Goal: Contribute content: Contribute content

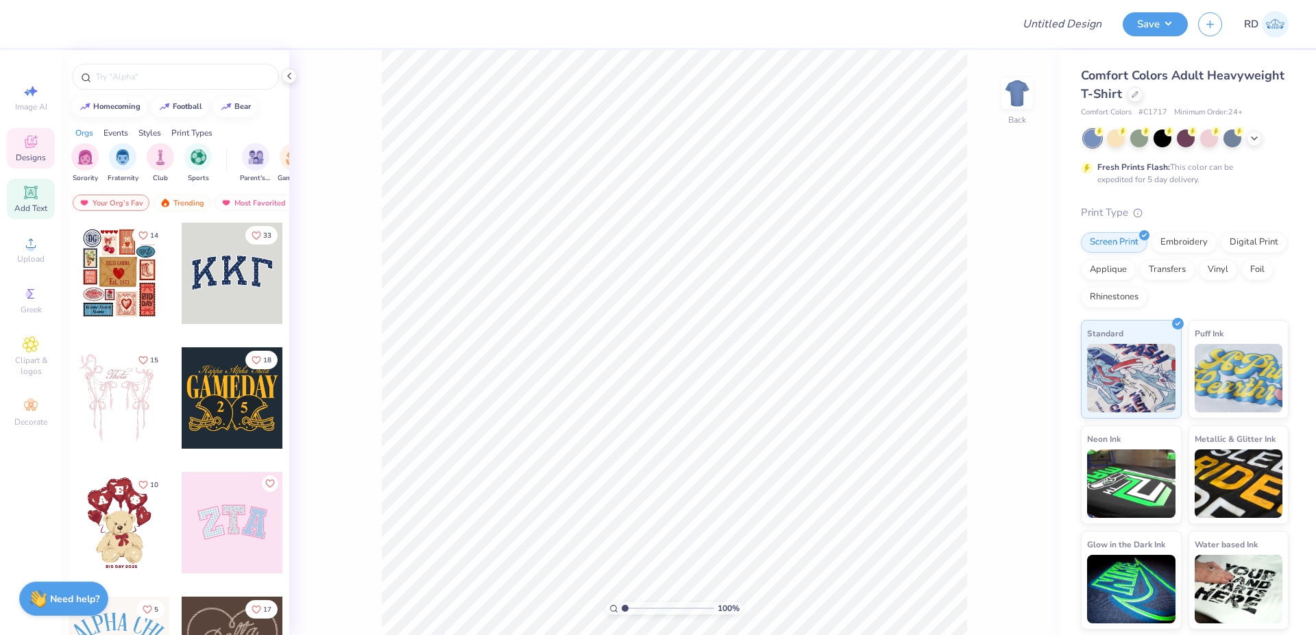
click at [25, 187] on icon at bounding box center [31, 192] width 16 height 16
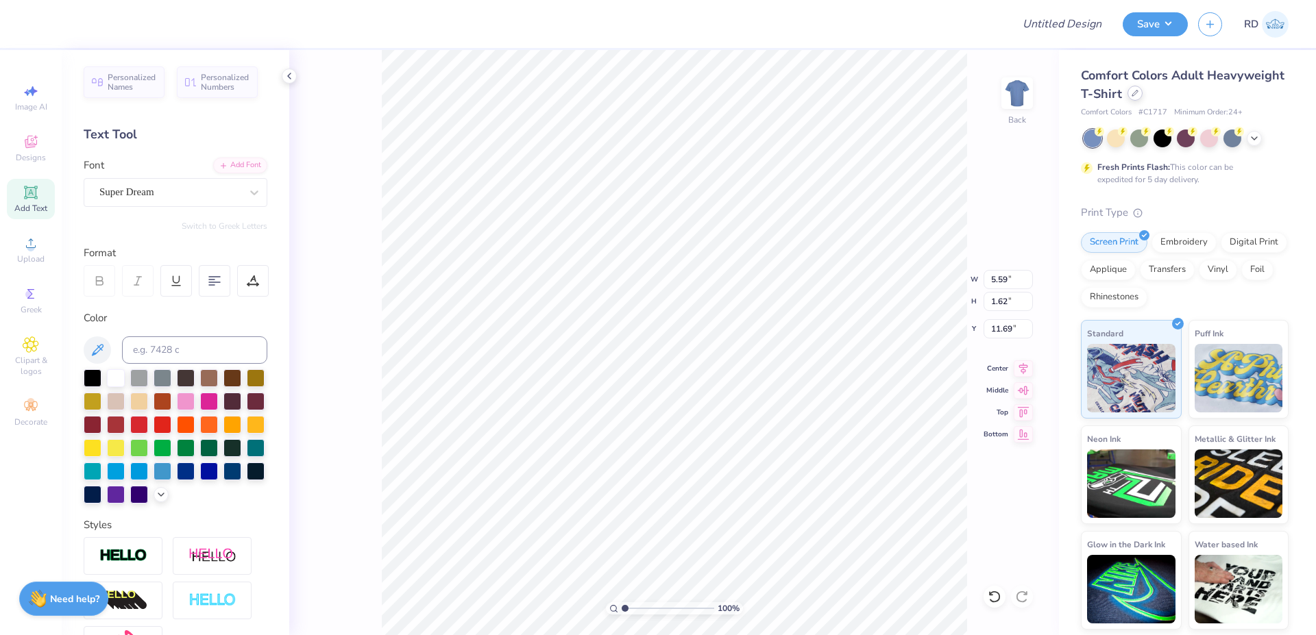
click at [739, 90] on icon at bounding box center [1134, 93] width 7 height 7
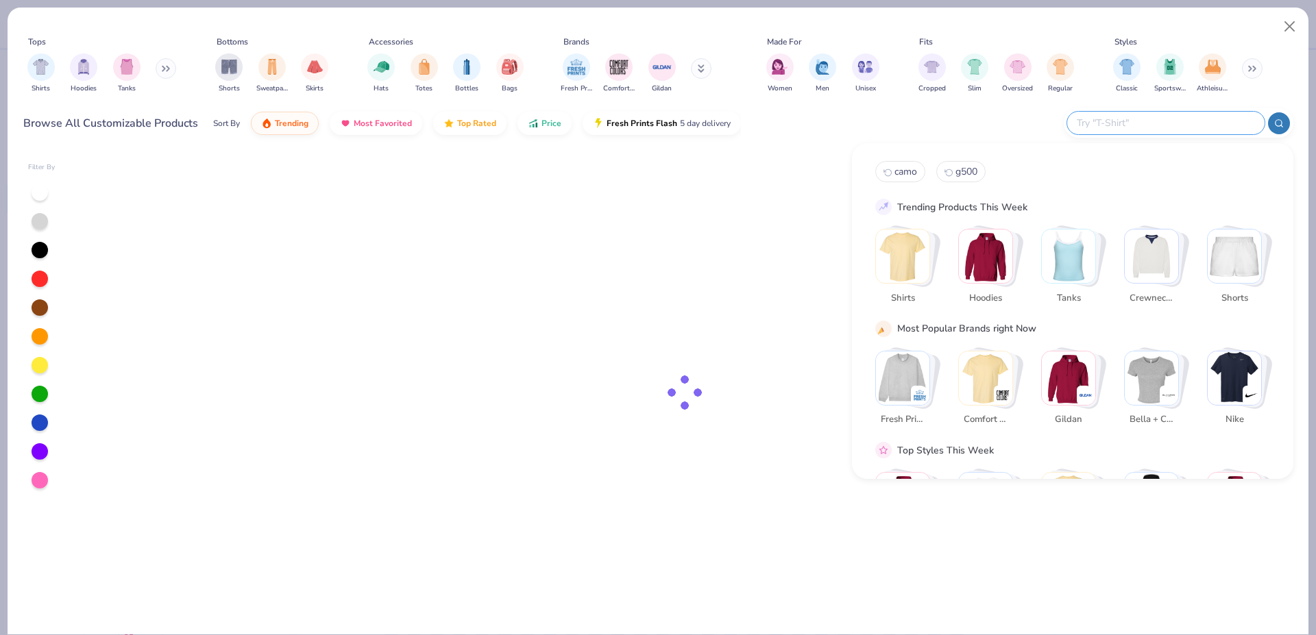
click at [739, 119] on input "text" at bounding box center [1165, 123] width 180 height 16
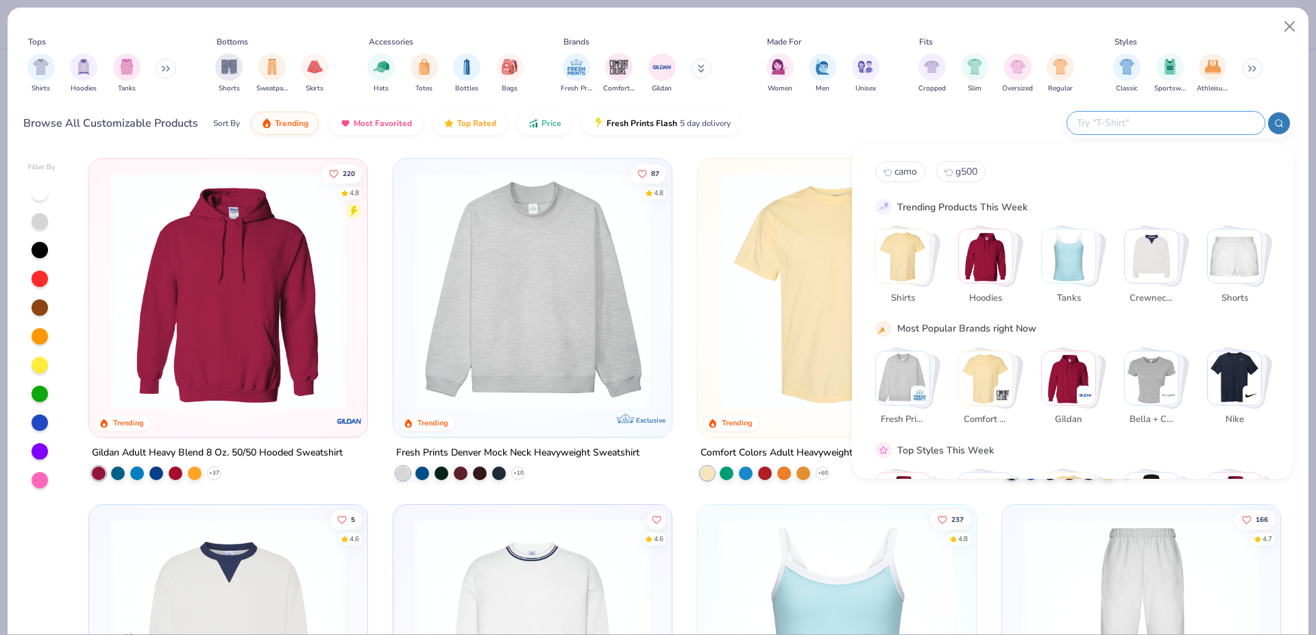
paste input "1567"
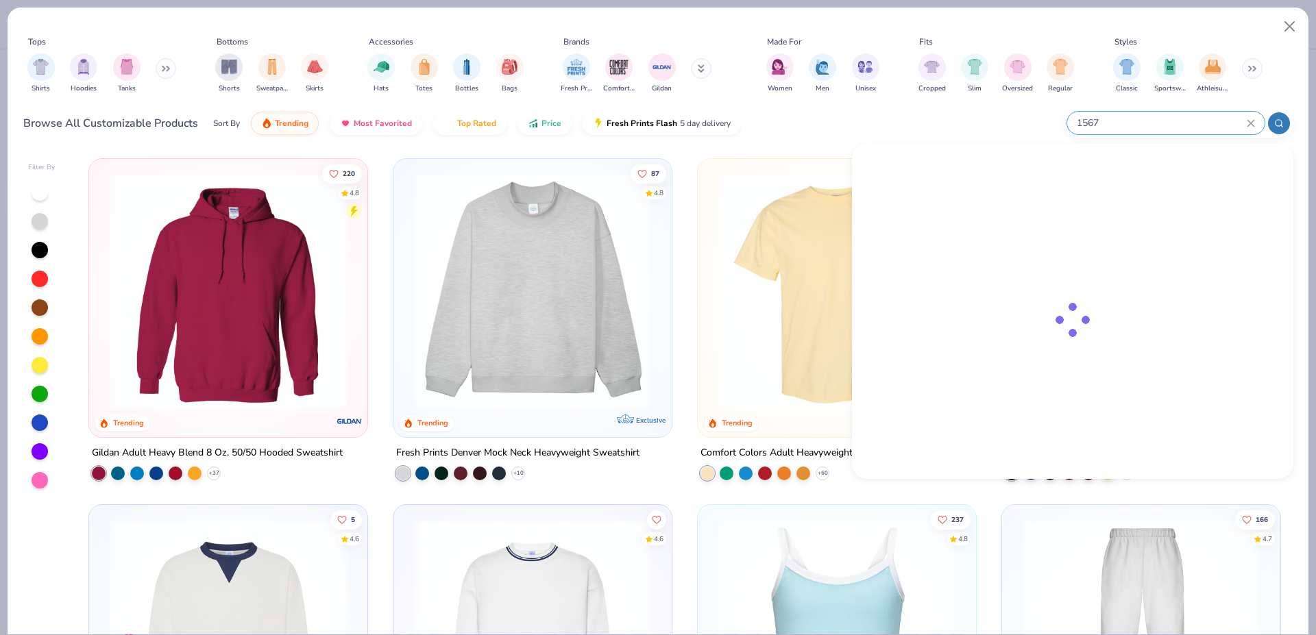
type input "1567"
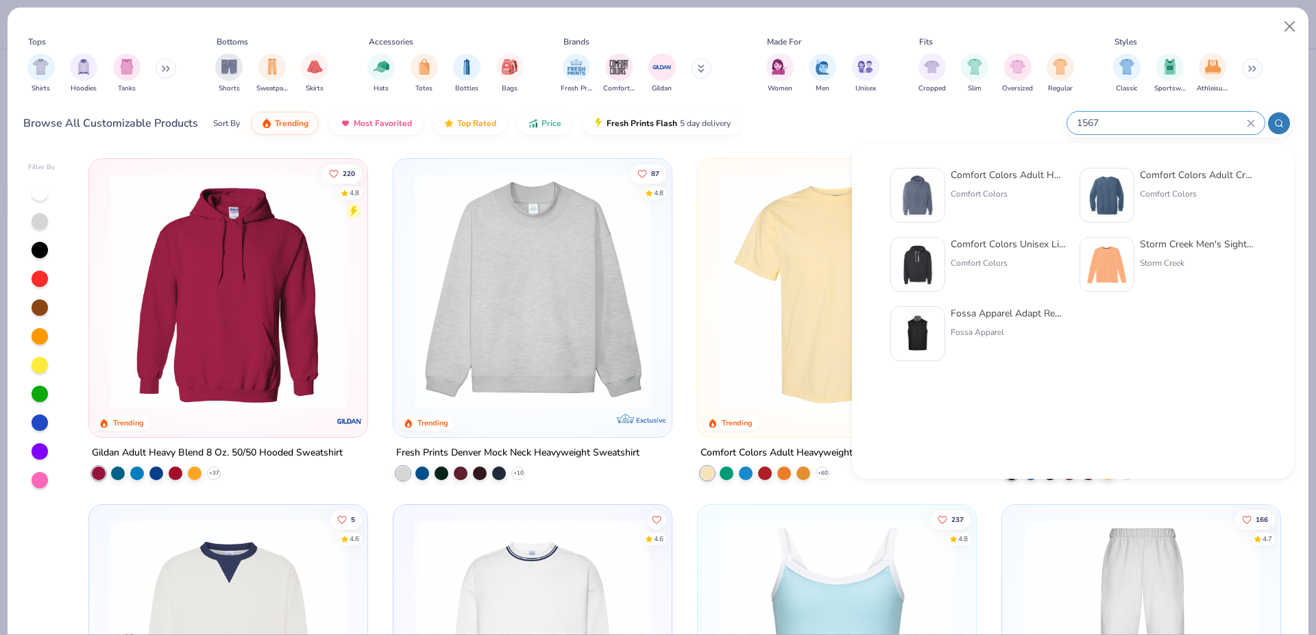
click at [739, 186] on img at bounding box center [917, 195] width 42 height 42
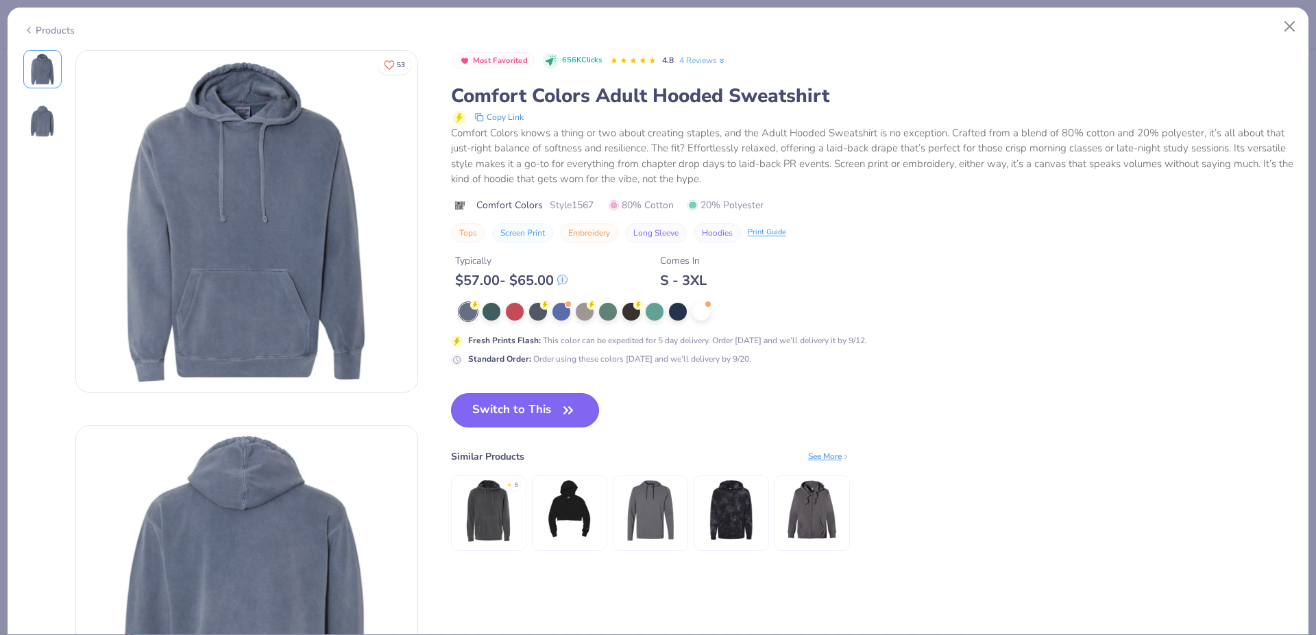
click at [521, 404] on button "Switch to This" at bounding box center [525, 410] width 149 height 34
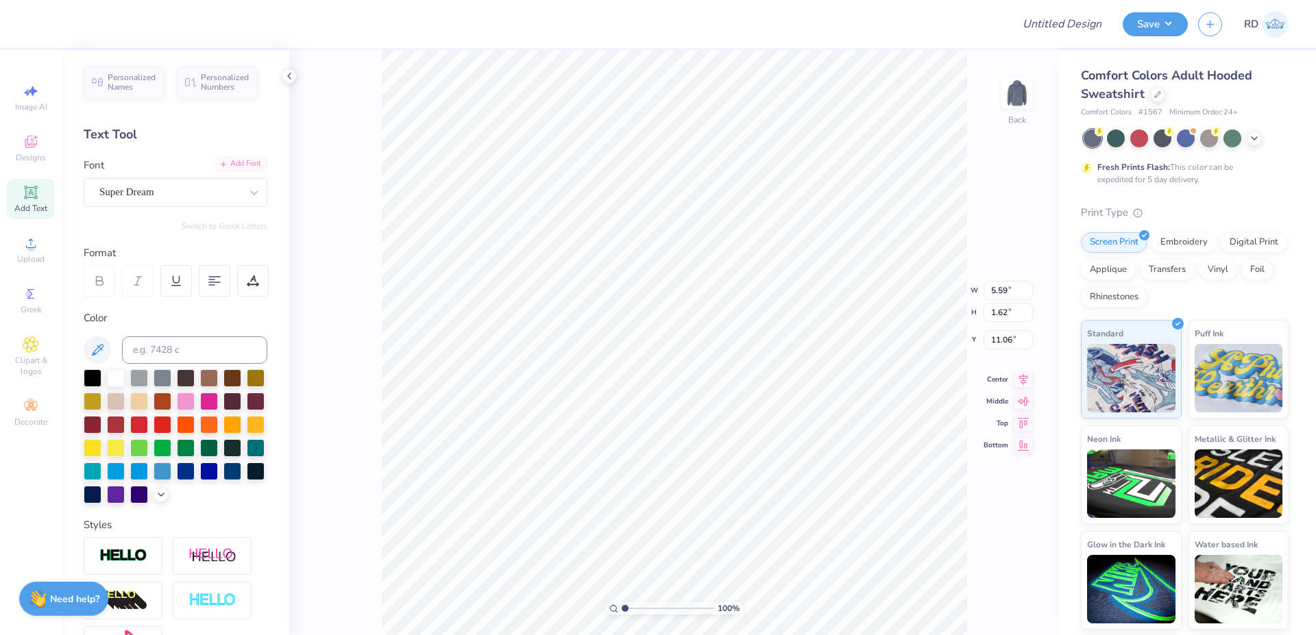
click at [227, 164] on div "Add Font" at bounding box center [240, 164] width 54 height 16
type textarea "Mom’s"
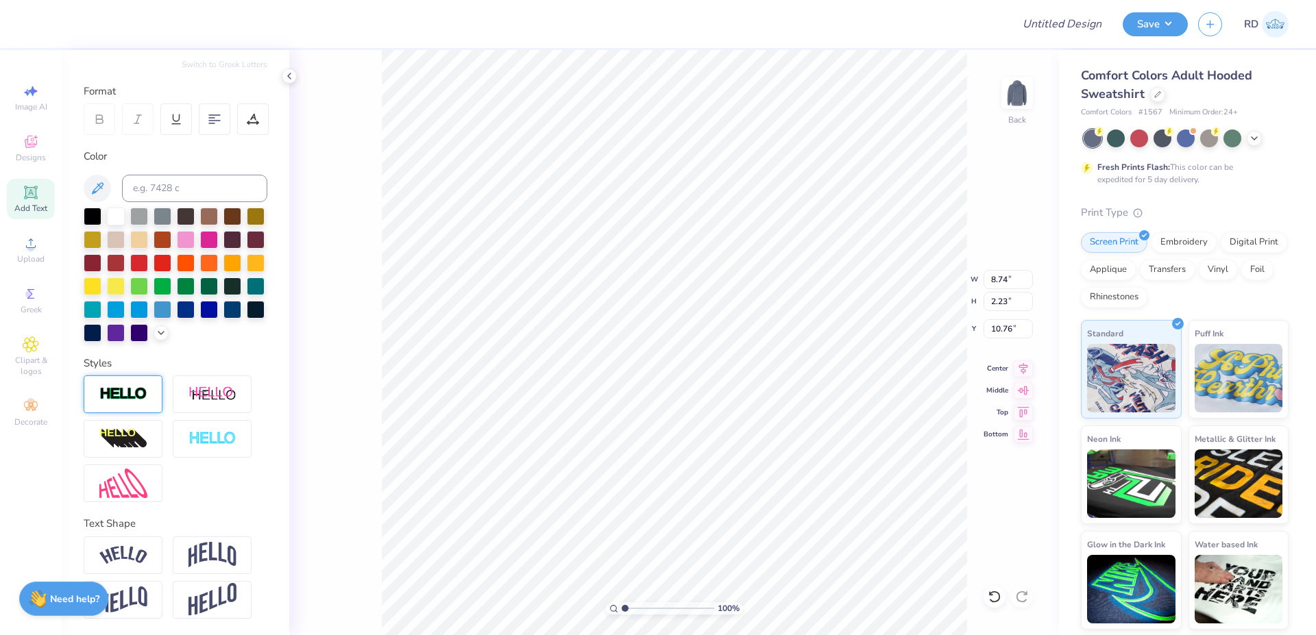
click at [129, 401] on img at bounding box center [123, 394] width 48 height 16
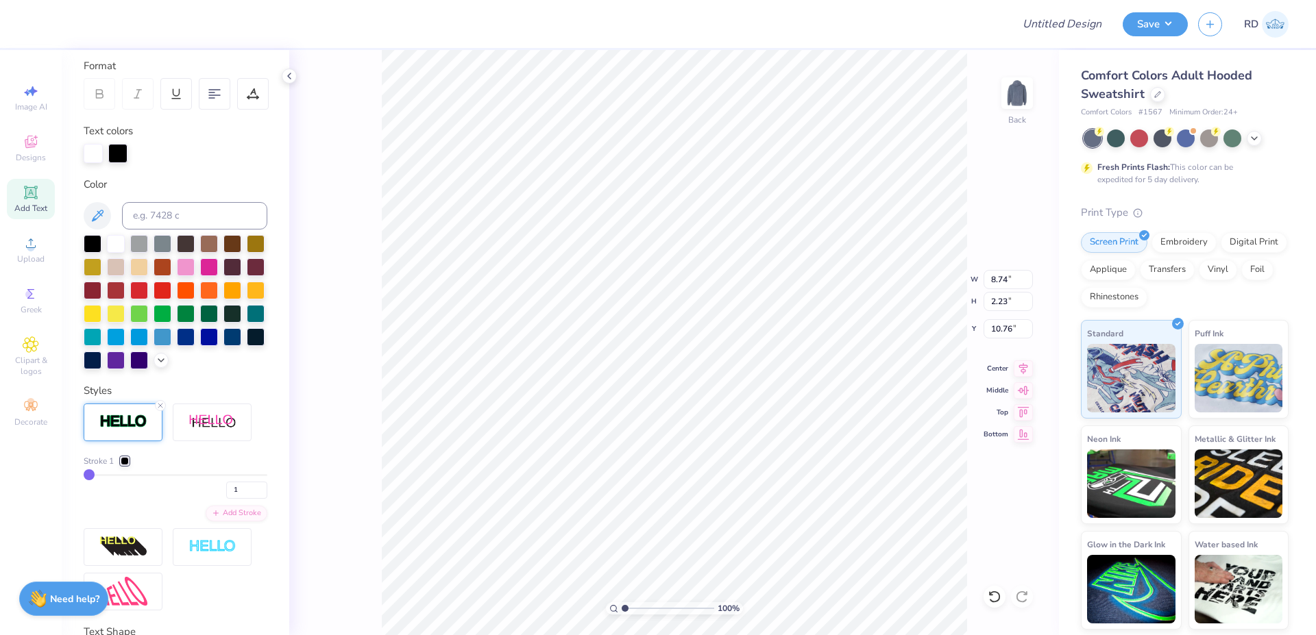
type input "8.77"
type input "2.26"
type input "10.74"
click at [112, 151] on div at bounding box center [117, 152] width 19 height 19
click at [115, 244] on div at bounding box center [116, 243] width 18 height 18
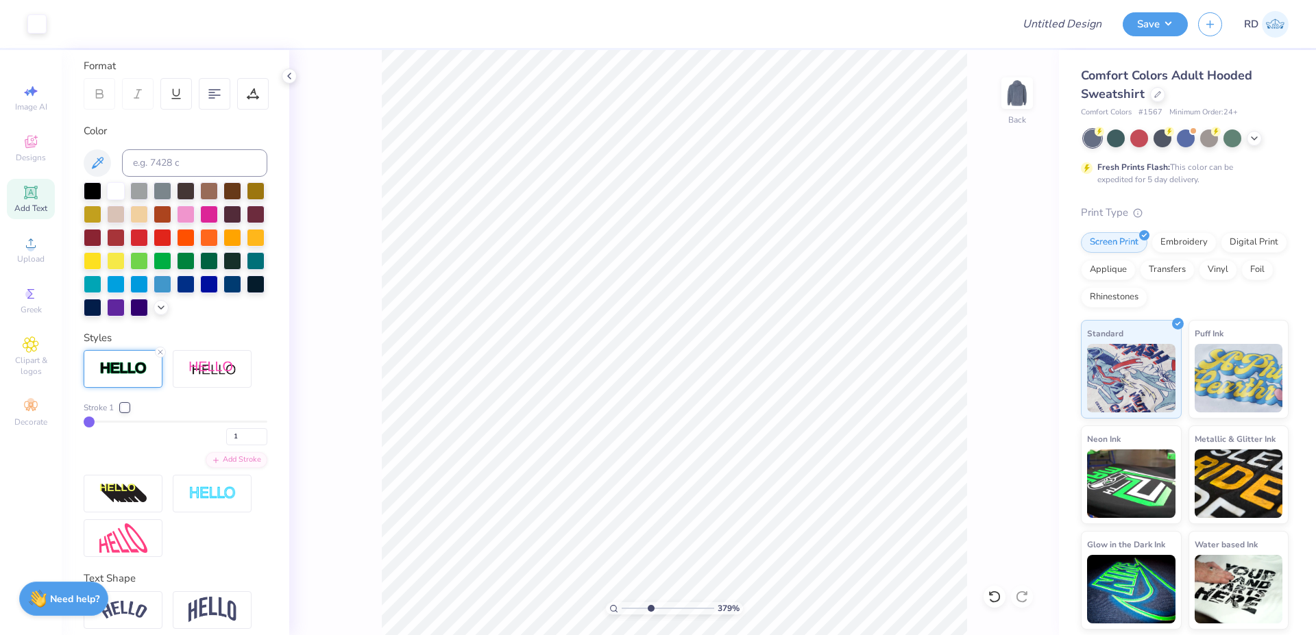
drag, startPoint x: 632, startPoint y: 612, endPoint x: 650, endPoint y: 608, distance: 18.1
click at [650, 608] on input "range" at bounding box center [667, 608] width 92 height 12
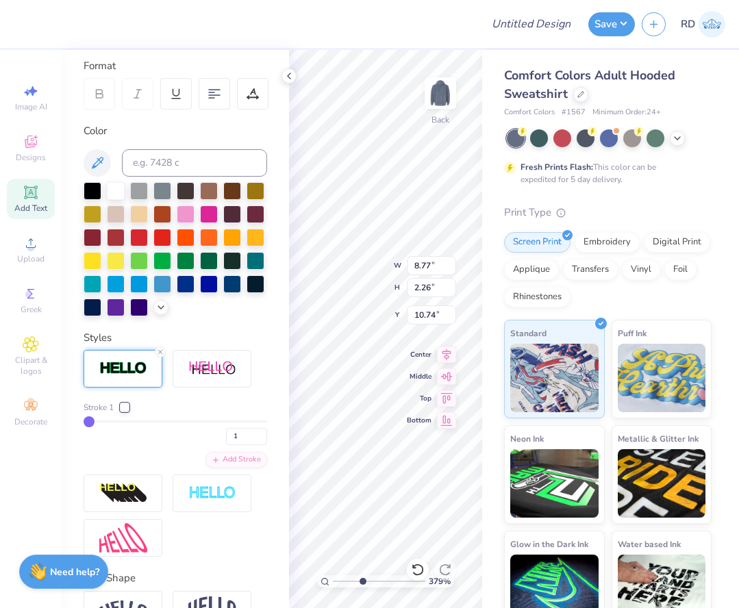
type input "1"
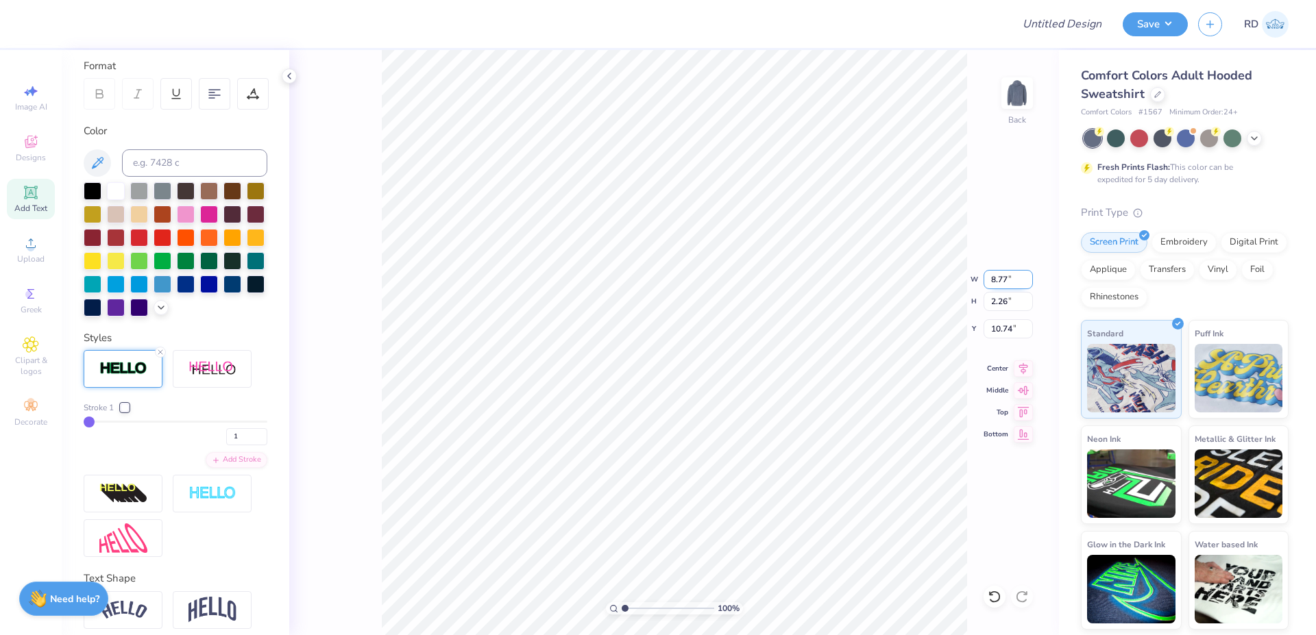
click at [739, 276] on input "8.77" at bounding box center [1007, 279] width 49 height 19
paste input "2.69"
type input "2.69"
type input "0.69"
type input "11.53"
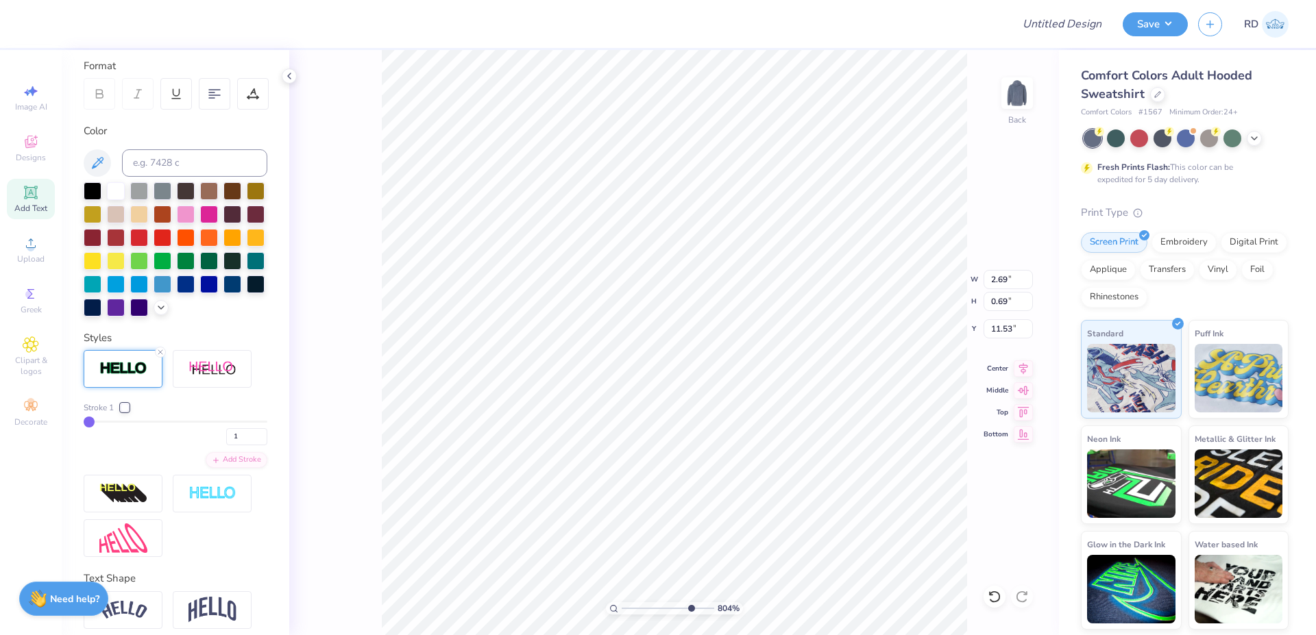
drag, startPoint x: 637, startPoint y: 613, endPoint x: 689, endPoint y: 607, distance: 52.4
click at [689, 607] on input "range" at bounding box center [667, 608] width 92 height 12
type input "8.04"
type input "10.41"
drag, startPoint x: 230, startPoint y: 456, endPoint x: 140, endPoint y: 456, distance: 89.8
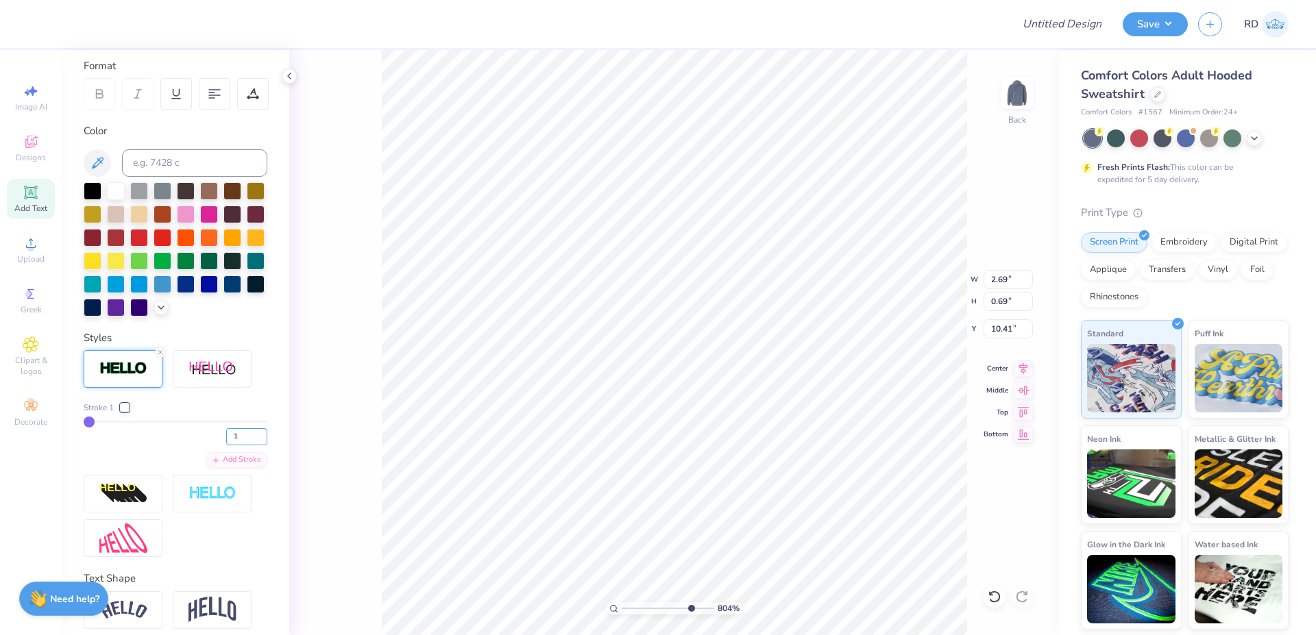
click at [226, 445] on input "1" at bounding box center [246, 436] width 41 height 17
type input "2"
type input "2.70"
type input "0.70"
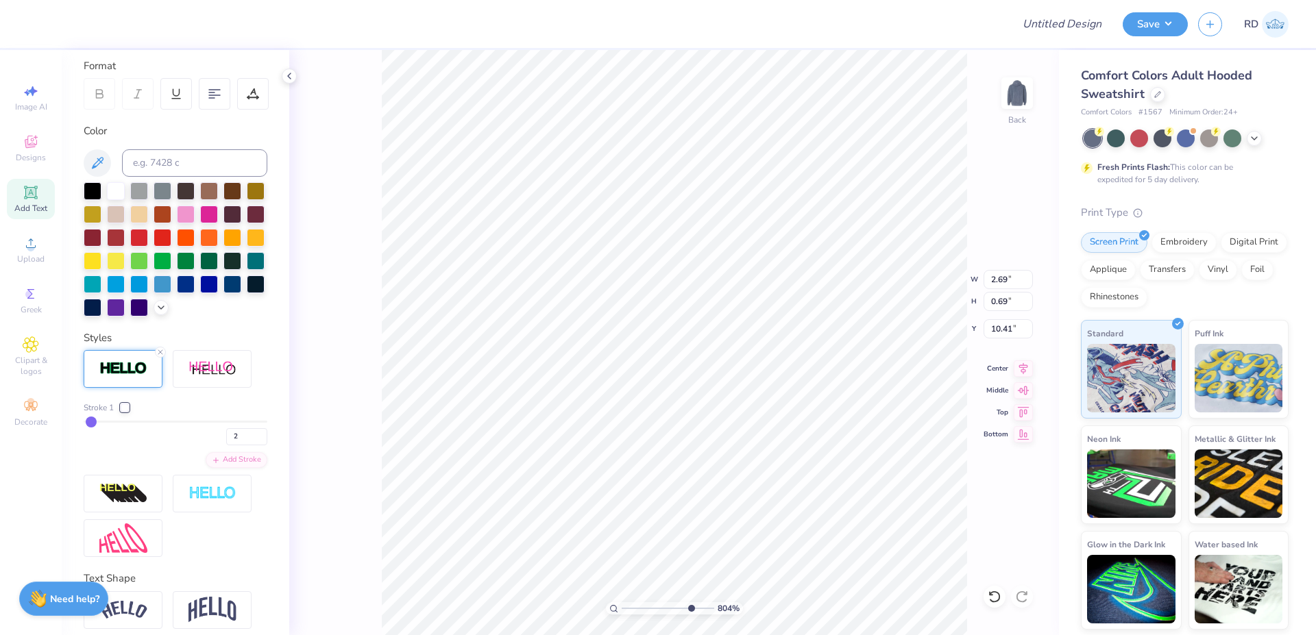
type input "10.40"
drag, startPoint x: 661, startPoint y: 603, endPoint x: 634, endPoint y: 603, distance: 26.0
type input "2.08"
click at [634, 603] on input "range" at bounding box center [667, 608] width 92 height 12
click at [569, 369] on li "Duplicate" at bounding box center [587, 369] width 108 height 27
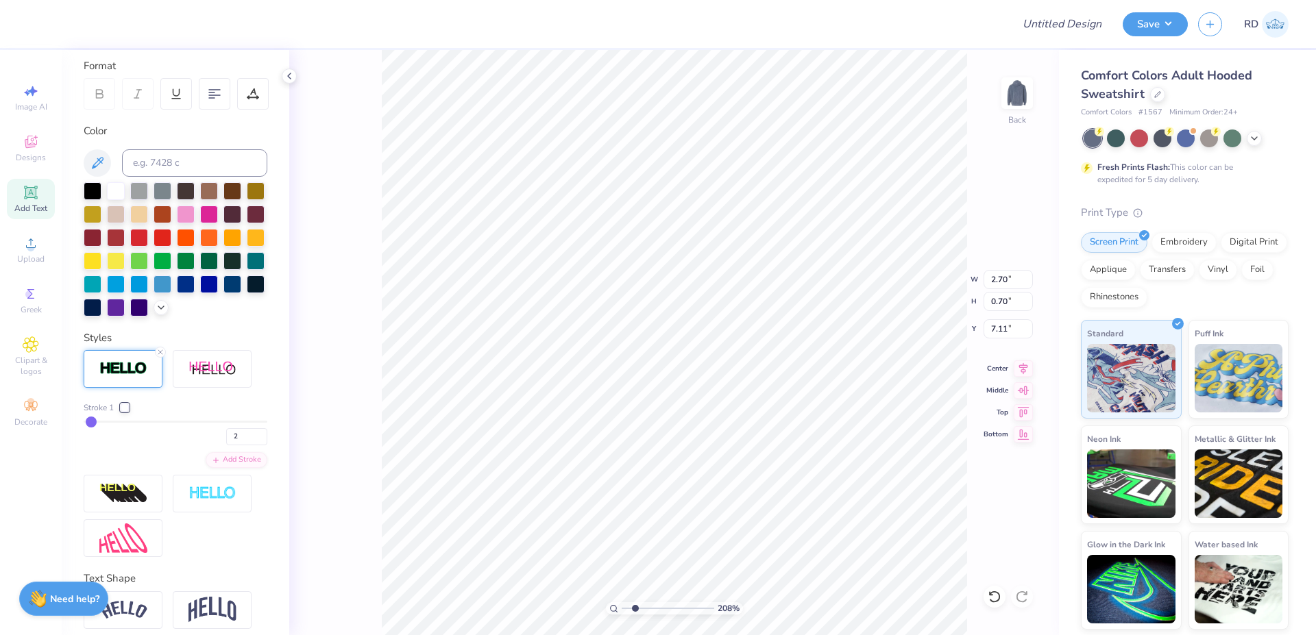
type input "8.11"
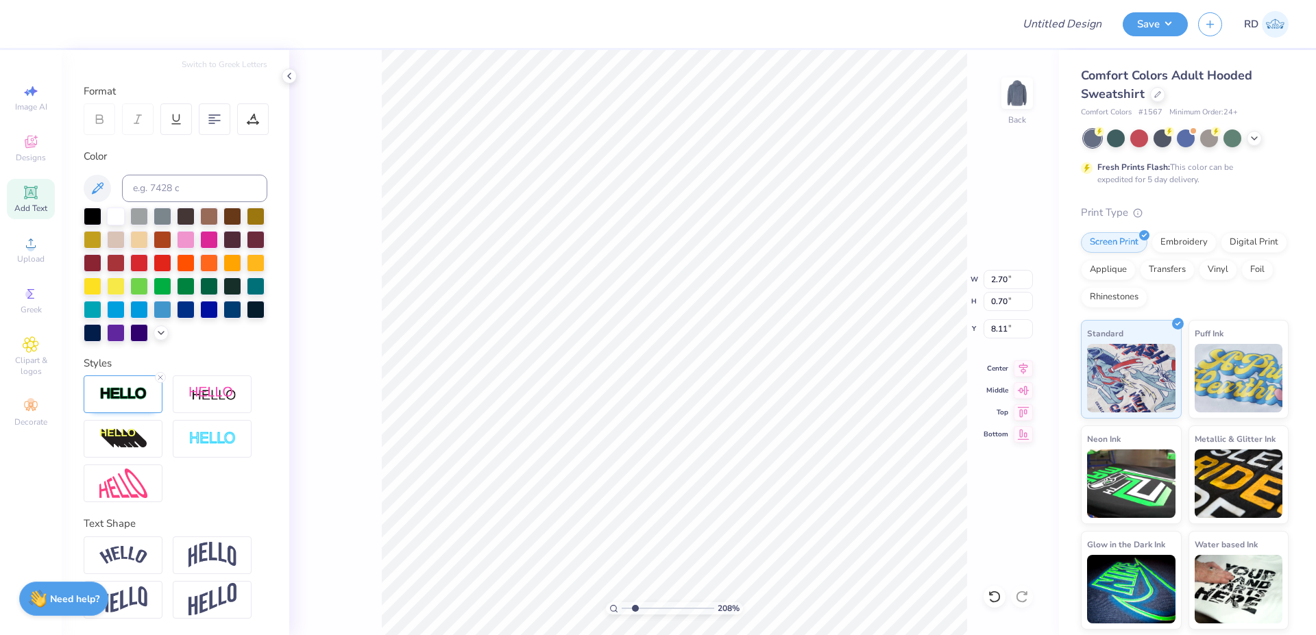
paste textarea "Day ‘25"
type textarea "Day ‘25"
click at [739, 369] on icon at bounding box center [1022, 366] width 19 height 16
type input "3.05"
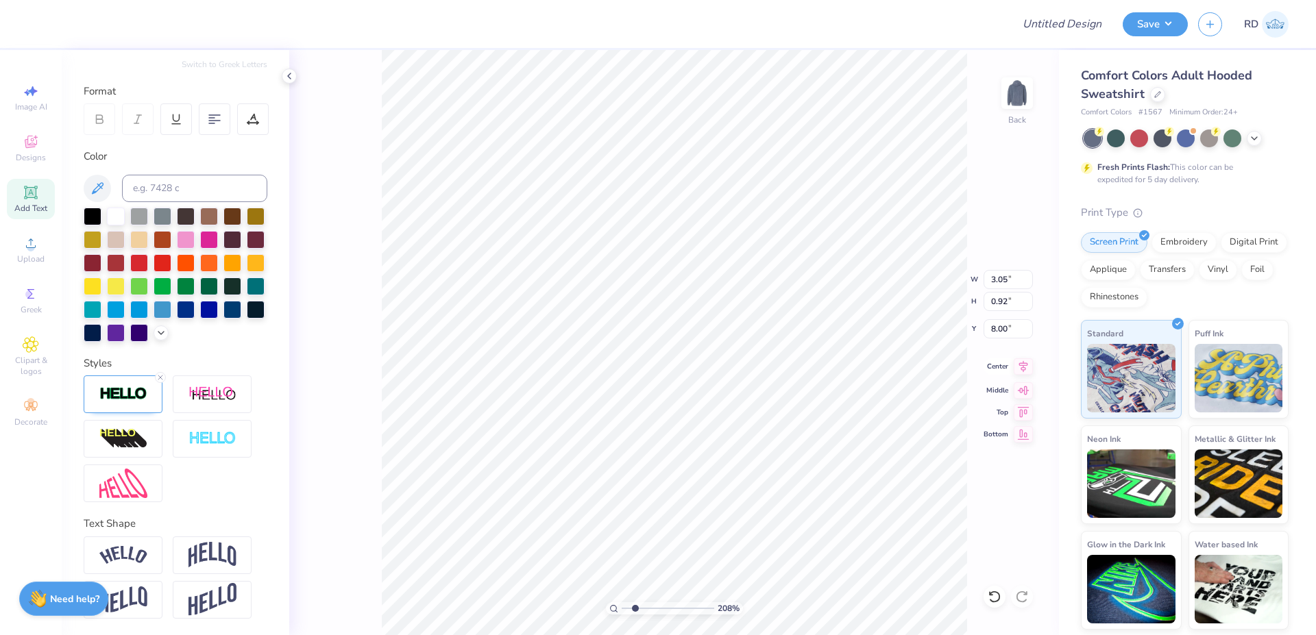
type input "0.92"
type input "8.00"
click at [739, 369] on icon at bounding box center [1023, 366] width 9 height 12
click at [655, 606] on input "range" at bounding box center [667, 608] width 92 height 12
type input "4.31"
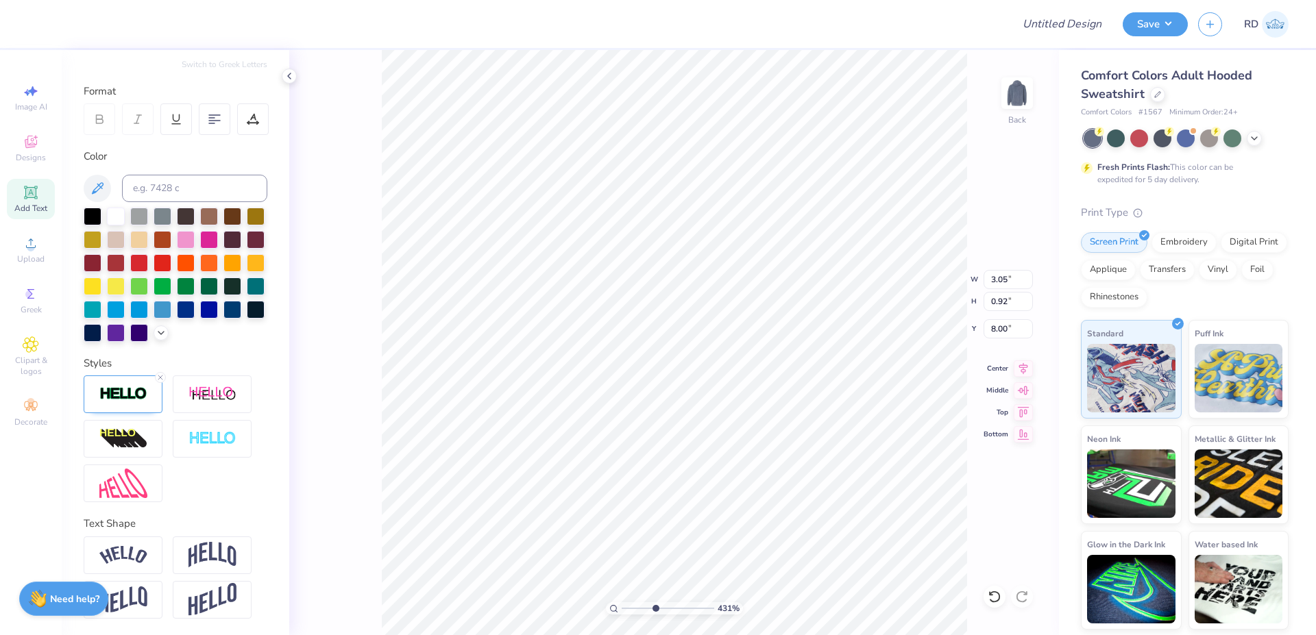
type input "7.81"
drag, startPoint x: 667, startPoint y: 612, endPoint x: 706, endPoint y: 605, distance: 39.0
click at [706, 605] on input "range" at bounding box center [667, 608] width 92 height 12
type input "9.83"
click at [145, 391] on img at bounding box center [123, 394] width 48 height 16
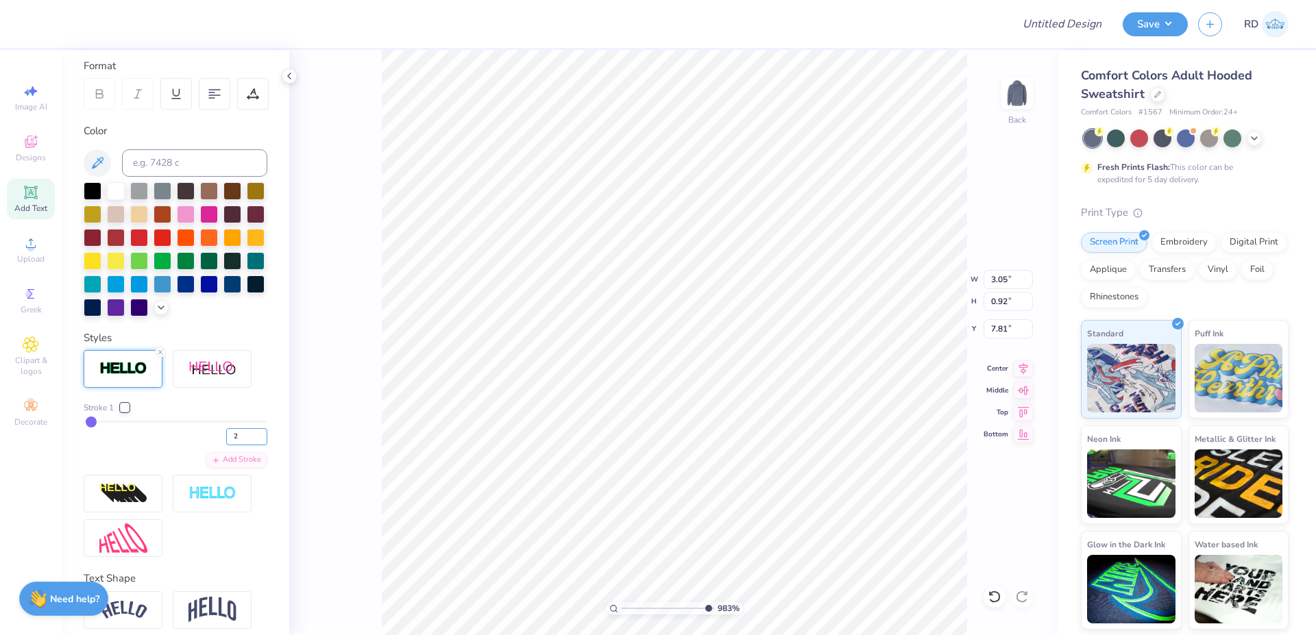
drag, startPoint x: 235, startPoint y: 467, endPoint x: 73, endPoint y: 457, distance: 162.0
click at [226, 445] on input "2" at bounding box center [246, 436] width 41 height 17
type input "1"
type input "3.04"
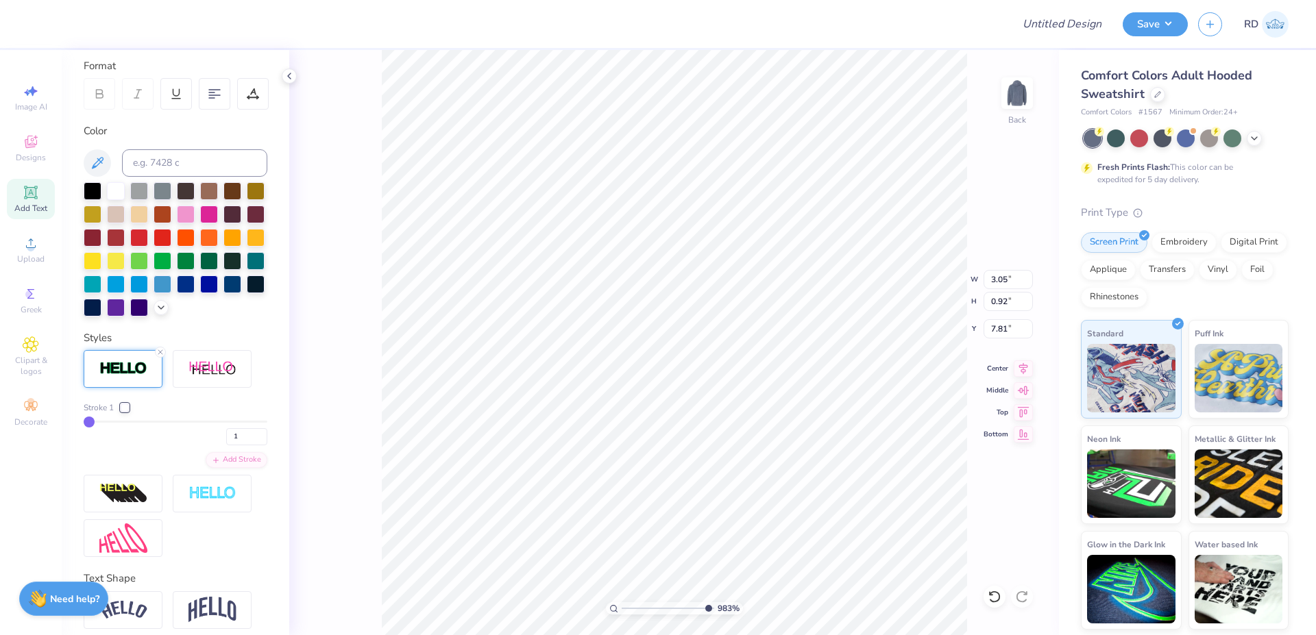
type input "0.91"
type input "7.82"
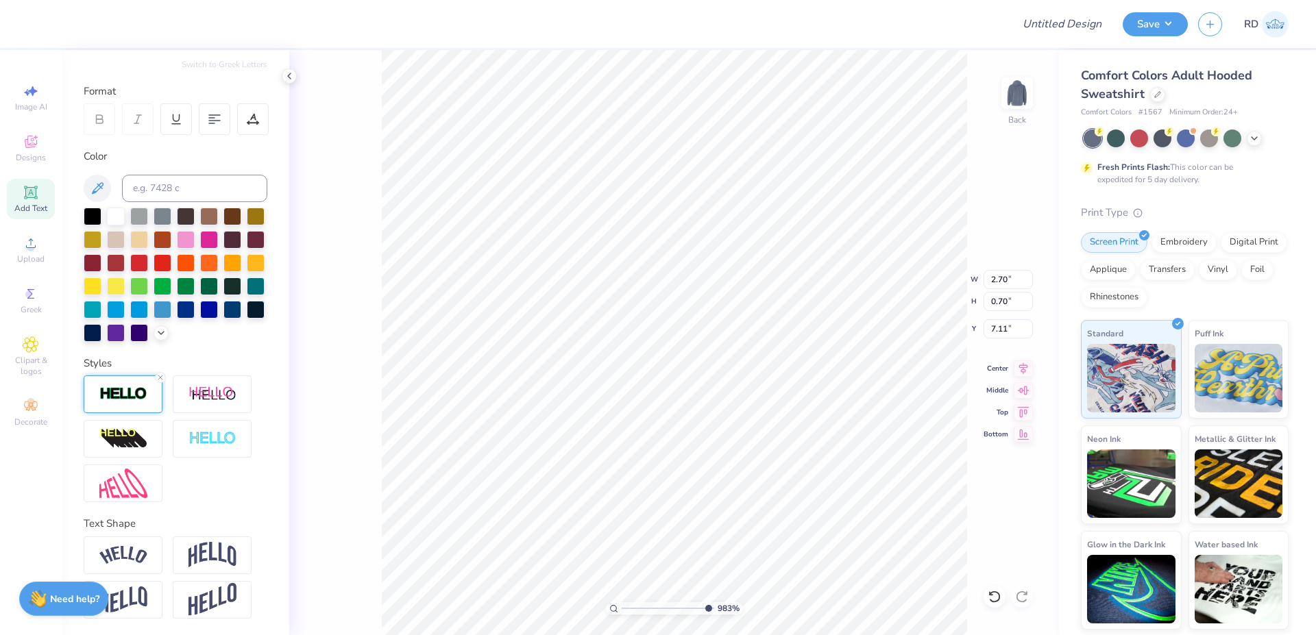
click at [144, 380] on div at bounding box center [123, 394] width 79 height 38
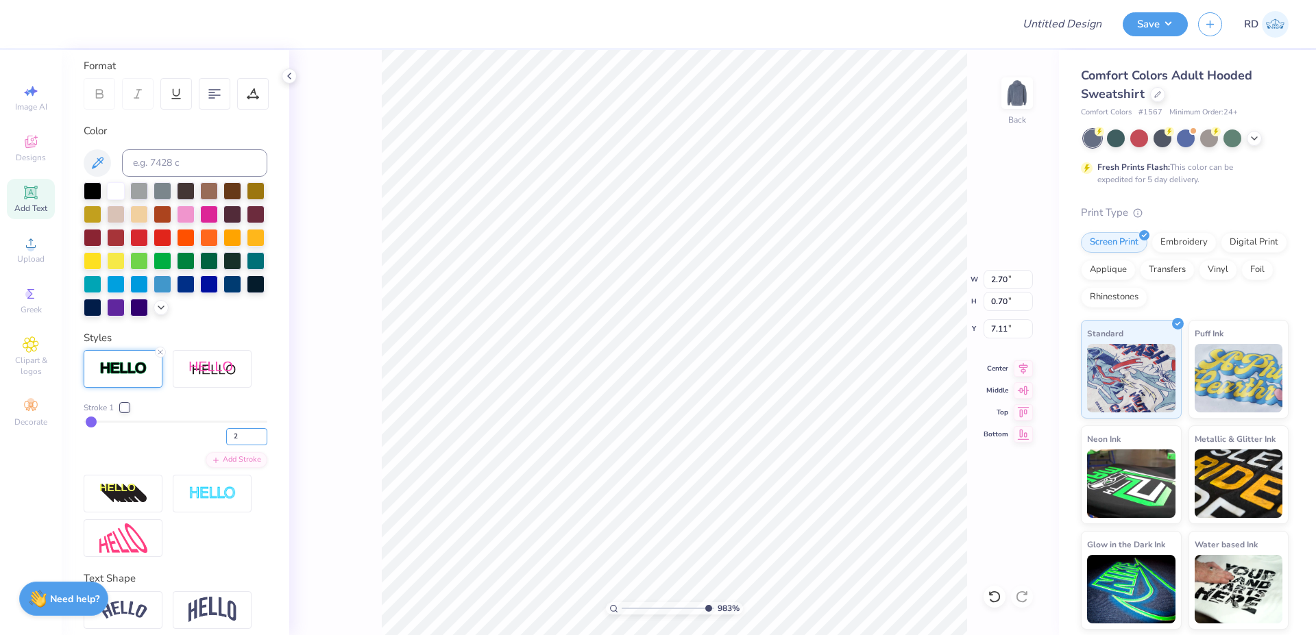
drag, startPoint x: 228, startPoint y: 465, endPoint x: 13, endPoint y: 463, distance: 215.2
click at [226, 445] on input "2" at bounding box center [246, 436] width 41 height 17
type input "1"
type input "2.69"
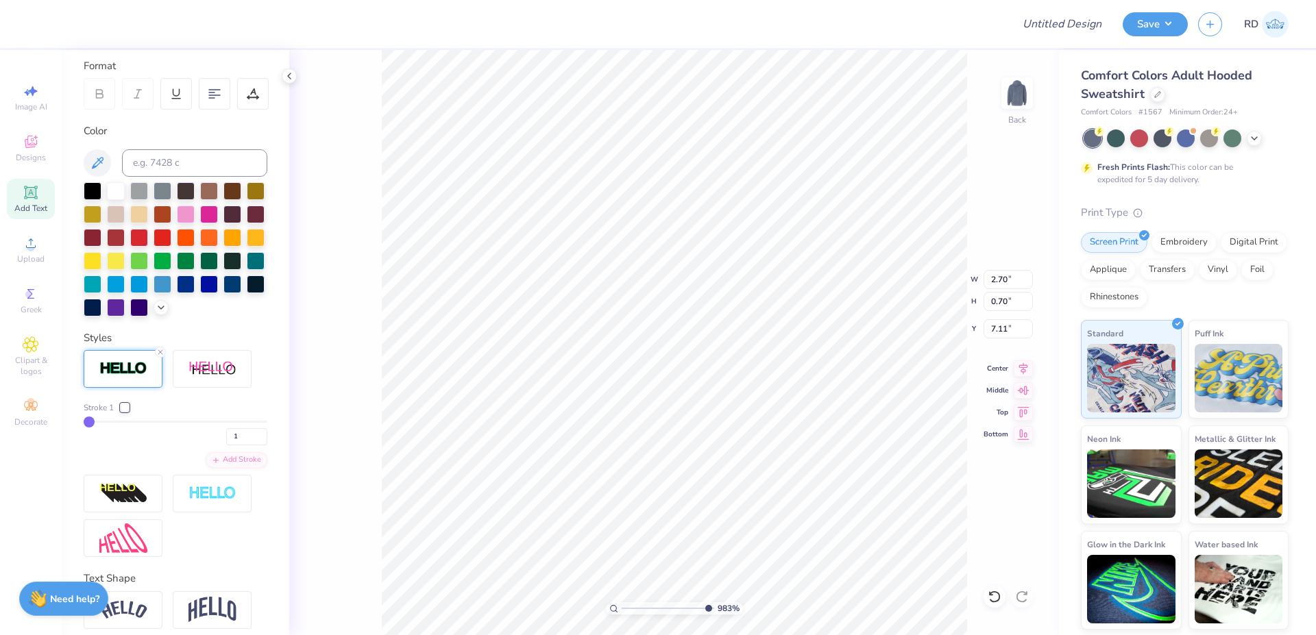
type input "0.69"
type input "7.12"
type input "3.04"
type input "0.91"
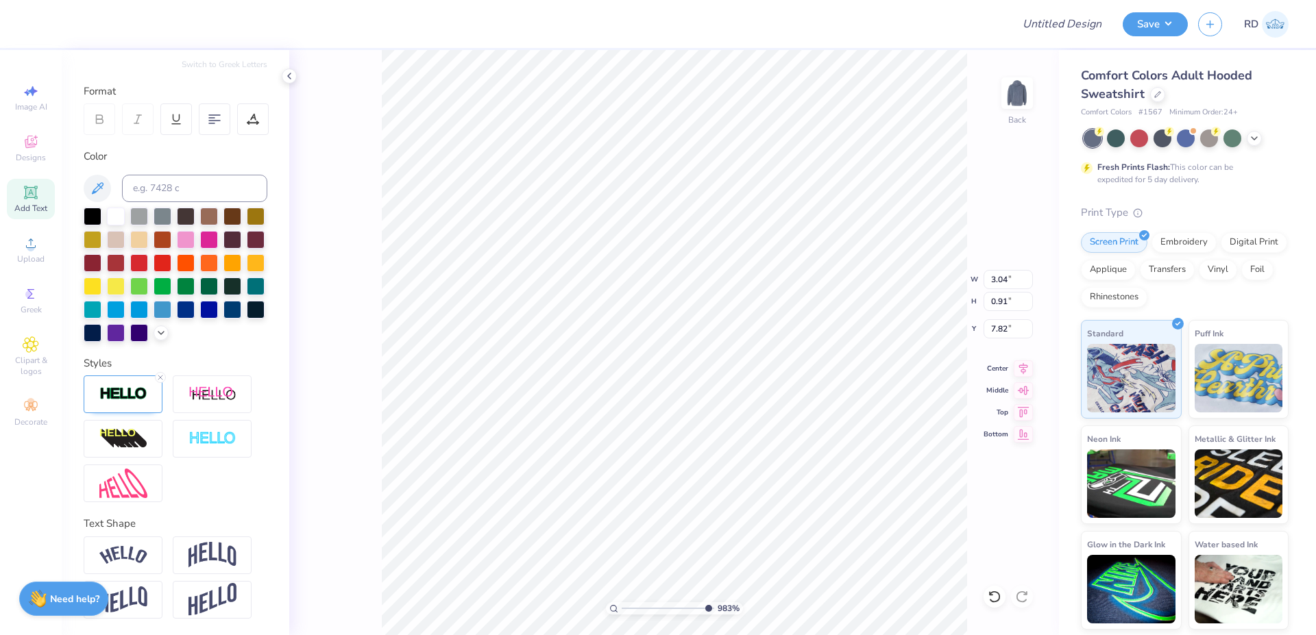
type input "7.84"
click at [739, 364] on icon at bounding box center [1022, 366] width 19 height 16
type input "2.69"
type input "0.69"
type input "7.12"
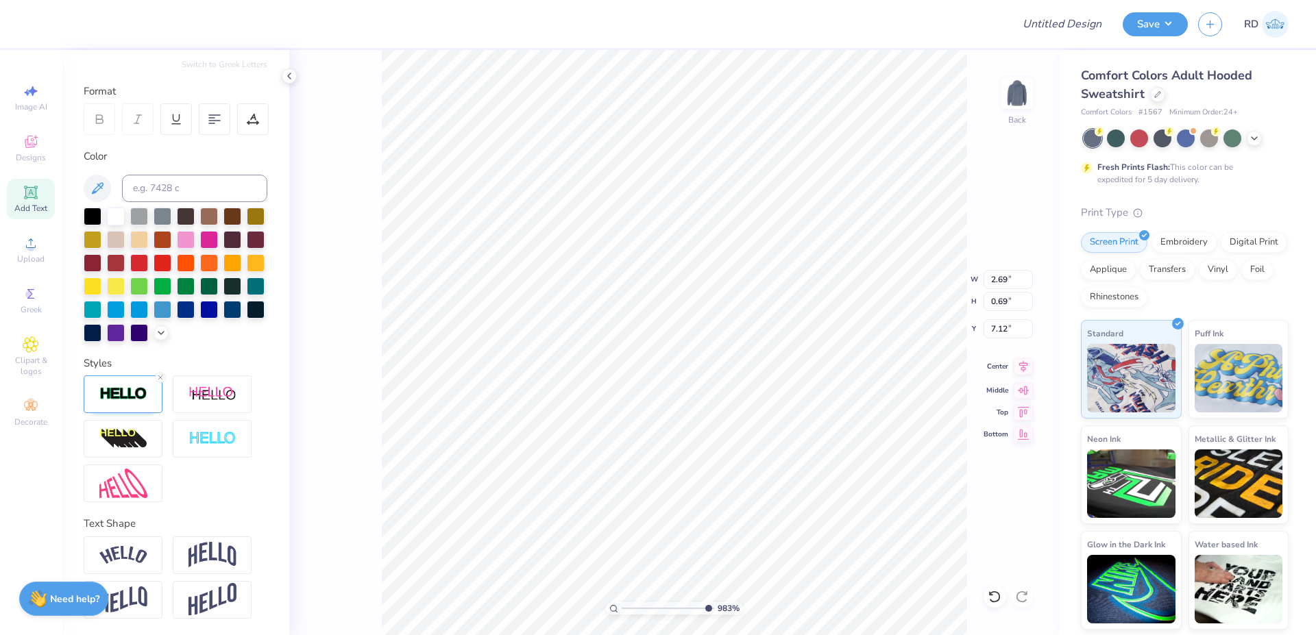
click at [739, 365] on icon at bounding box center [1022, 366] width 19 height 16
click at [33, 247] on circle at bounding box center [31, 248] width 8 height 8
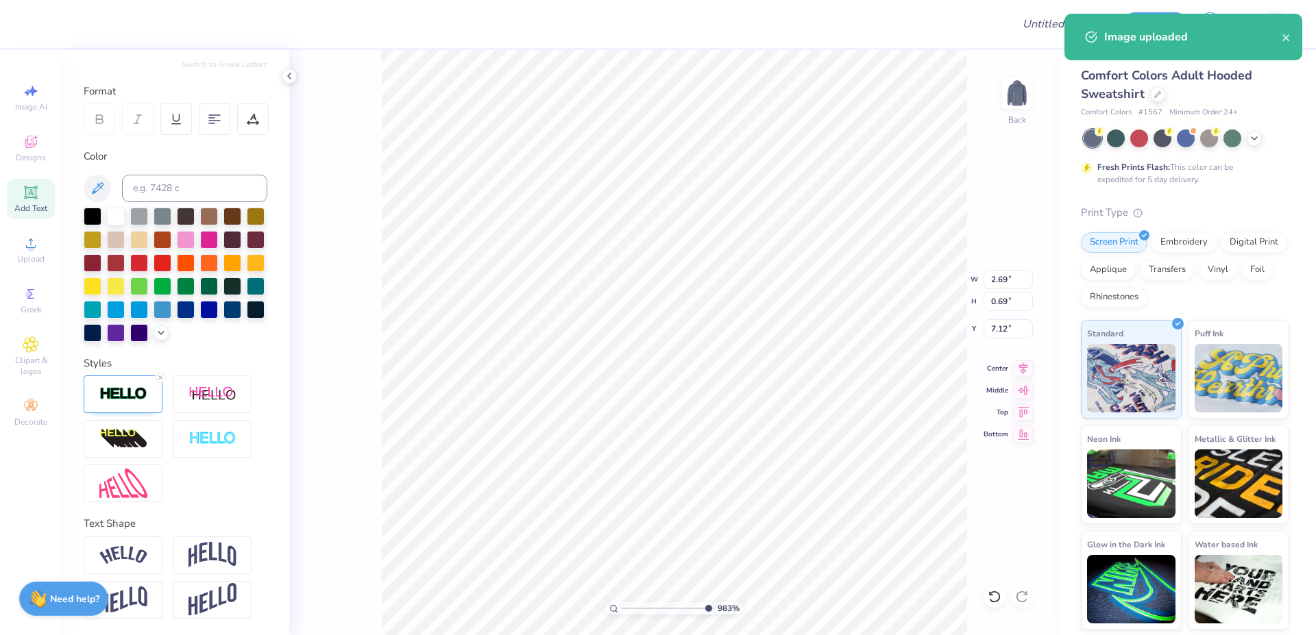
type input "15.00"
type input "13.38"
type input "1.43"
click at [739, 275] on input "15.00" at bounding box center [1007, 279] width 49 height 19
type input "10.00"
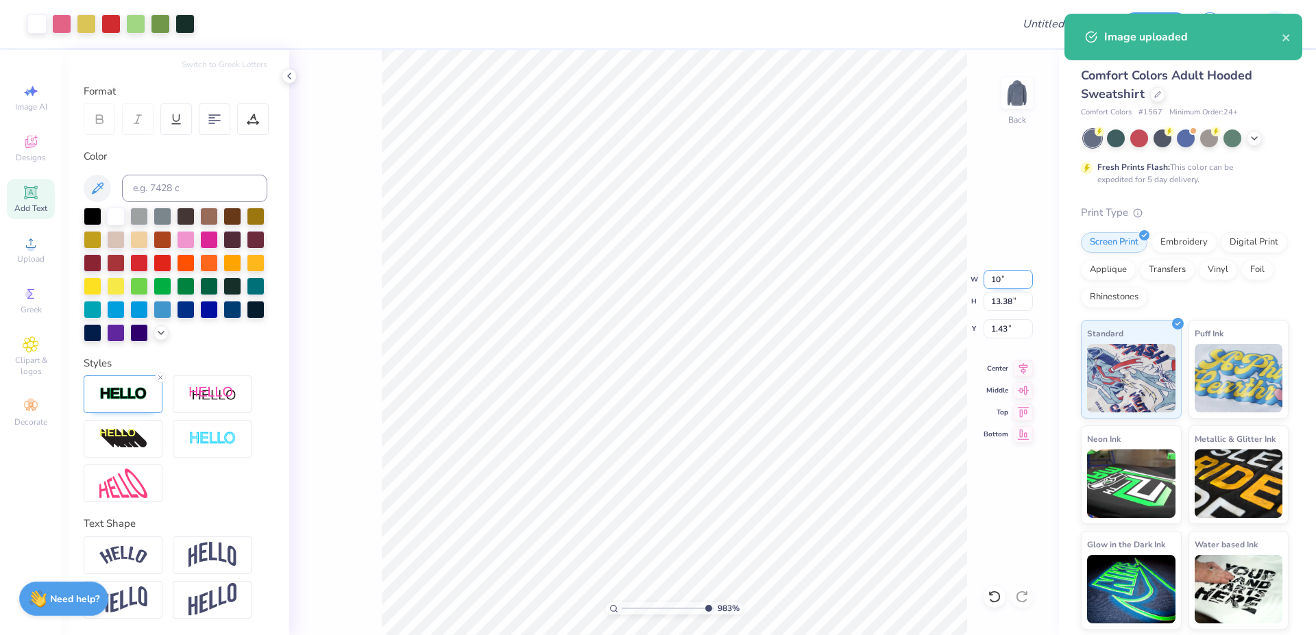
type input "8.92"
type input "3.66"
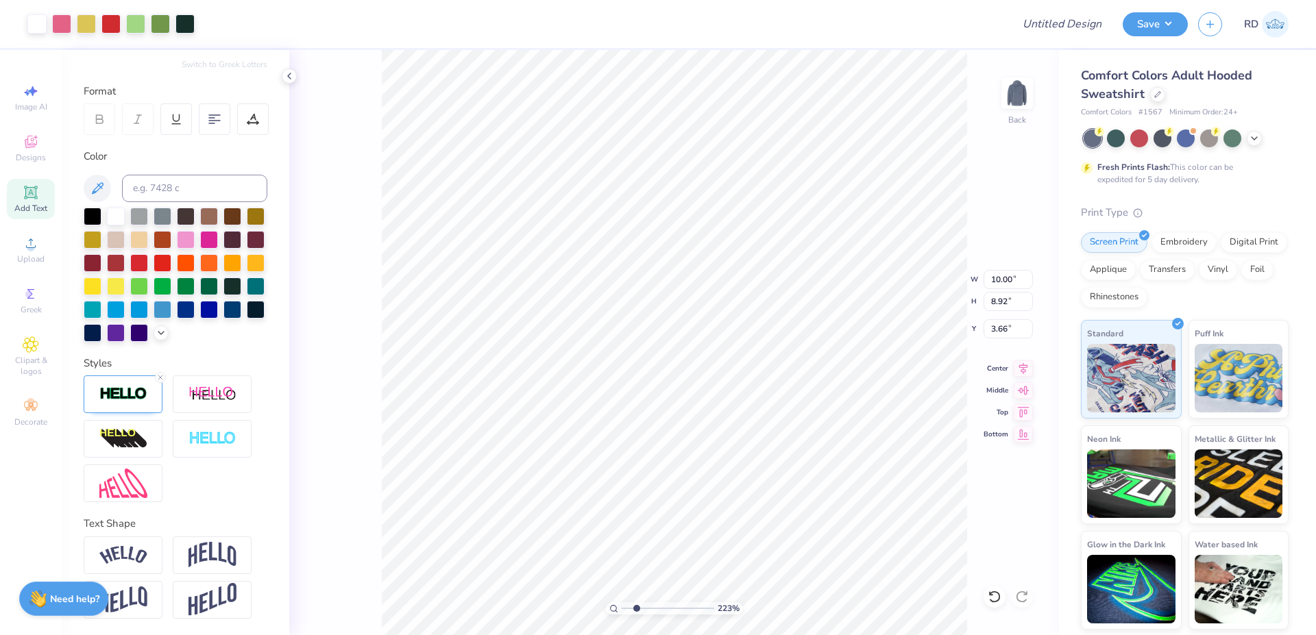
drag, startPoint x: 697, startPoint y: 613, endPoint x: 636, endPoint y: 606, distance: 61.4
click at [636, 606] on input "range" at bounding box center [667, 608] width 92 height 12
click at [739, 608] on li "Send to Back" at bounding box center [778, 618] width 108 height 27
click at [664, 608] on input "range" at bounding box center [667, 608] width 92 height 12
type input "5.28"
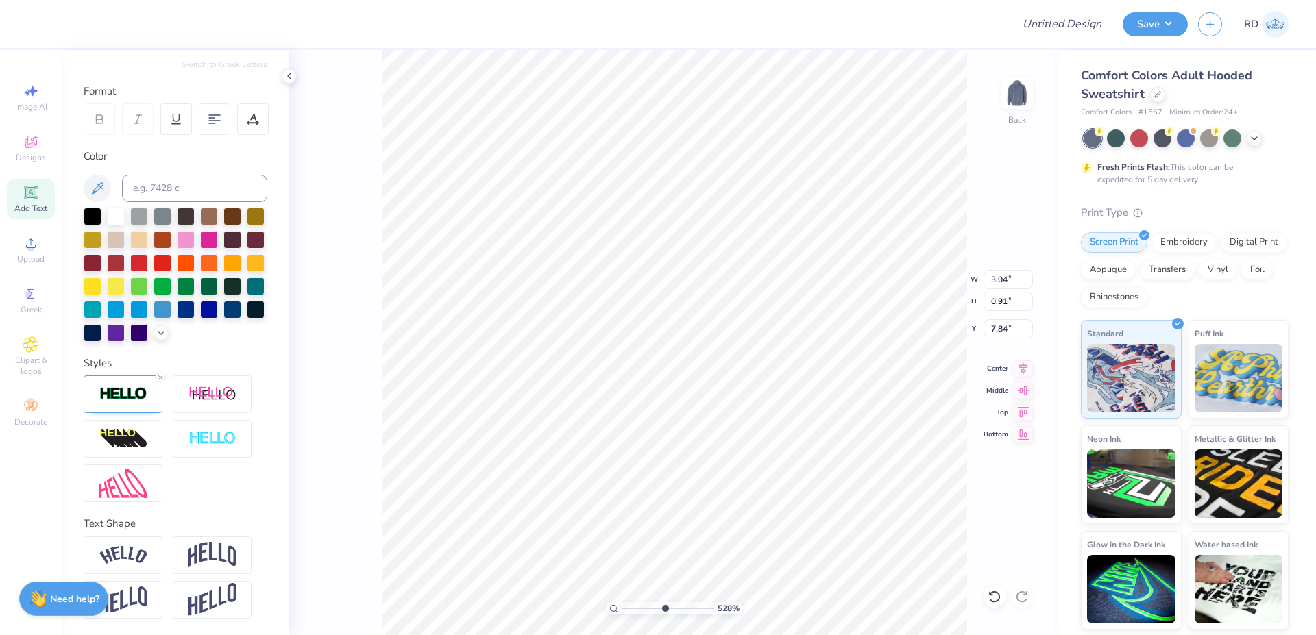
type input "1.64"
type input "5.97"
drag, startPoint x: 663, startPoint y: 609, endPoint x: 643, endPoint y: 609, distance: 20.6
type input "2.97"
click at [643, 608] on input "range" at bounding box center [667, 608] width 92 height 12
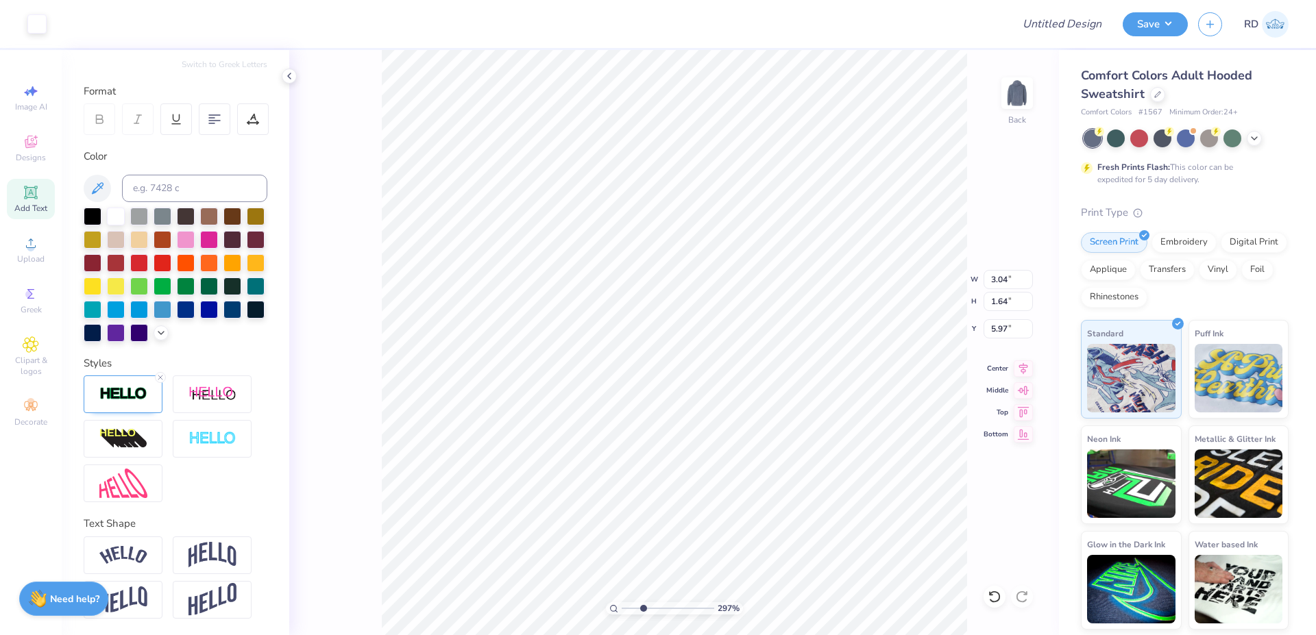
type input "10.00"
type input "8.92"
type input "3.66"
drag, startPoint x: 643, startPoint y: 608, endPoint x: 604, endPoint y: 608, distance: 39.1
type input "1"
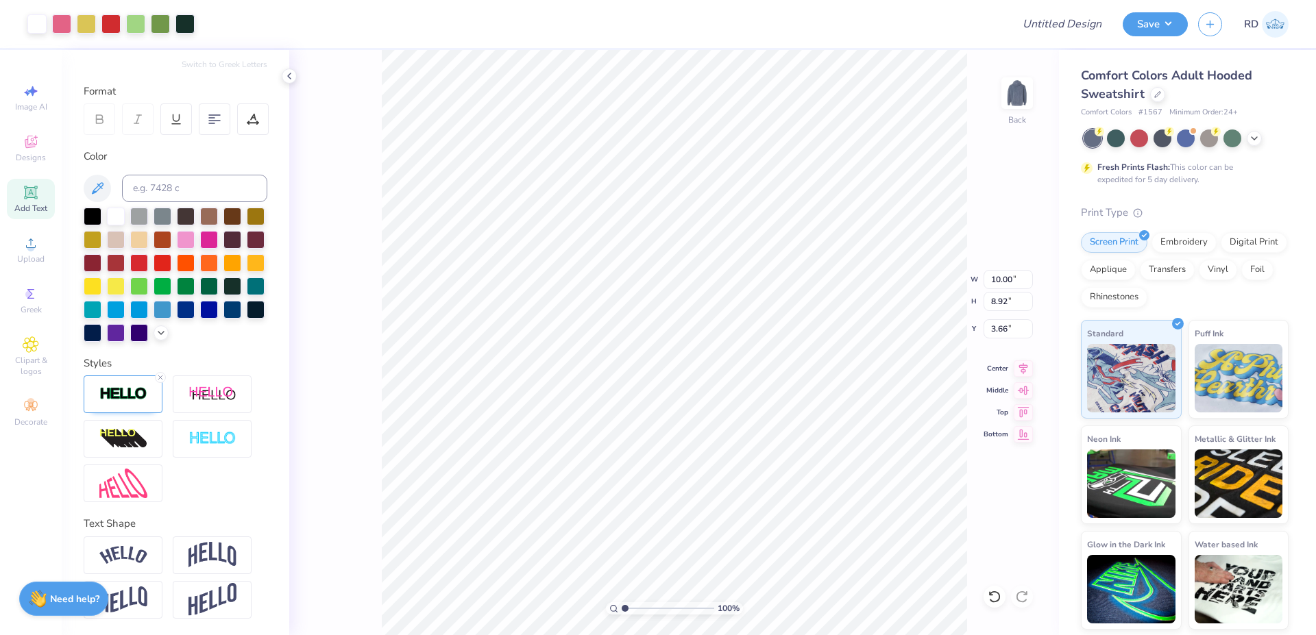
click at [621, 608] on input "range" at bounding box center [667, 608] width 92 height 12
click at [739, 285] on input "10.00" at bounding box center [1007, 279] width 49 height 19
type input "12.00"
type input "10.71"
click at [739, 325] on input "2.77" at bounding box center [1007, 328] width 49 height 19
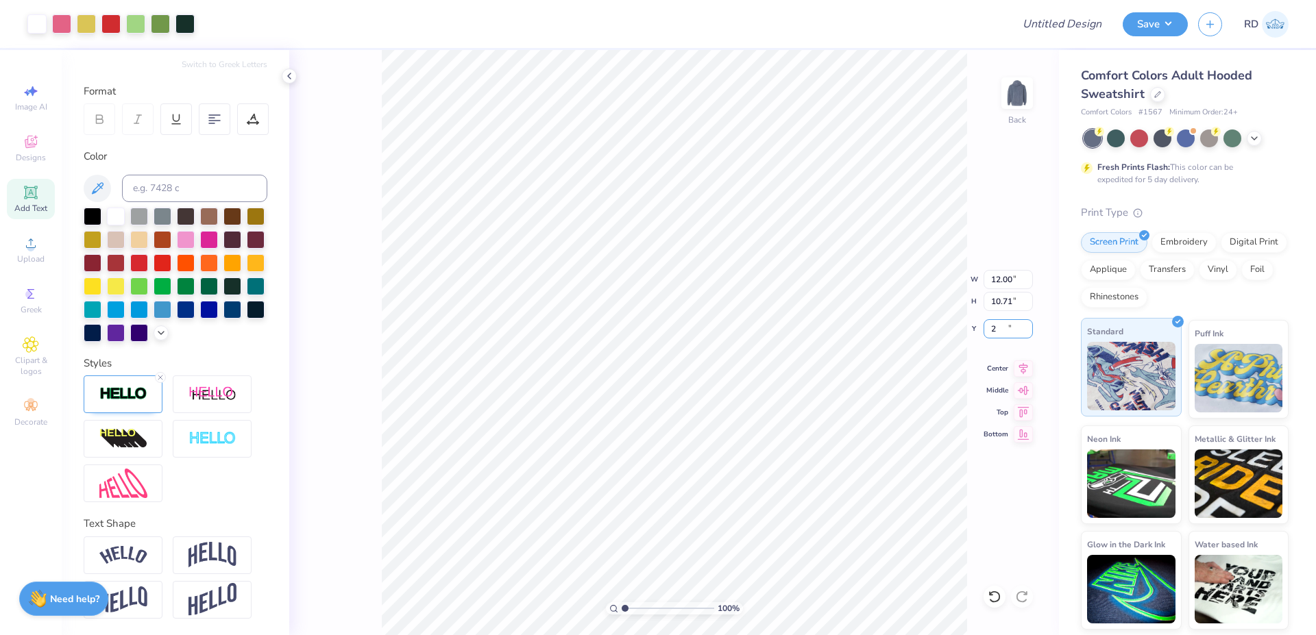
type input "2.00"
click at [739, 366] on icon at bounding box center [1023, 366] width 9 height 12
click at [739, 284] on input "12.00" at bounding box center [1007, 279] width 49 height 19
type input "10.00"
type input "8.92"
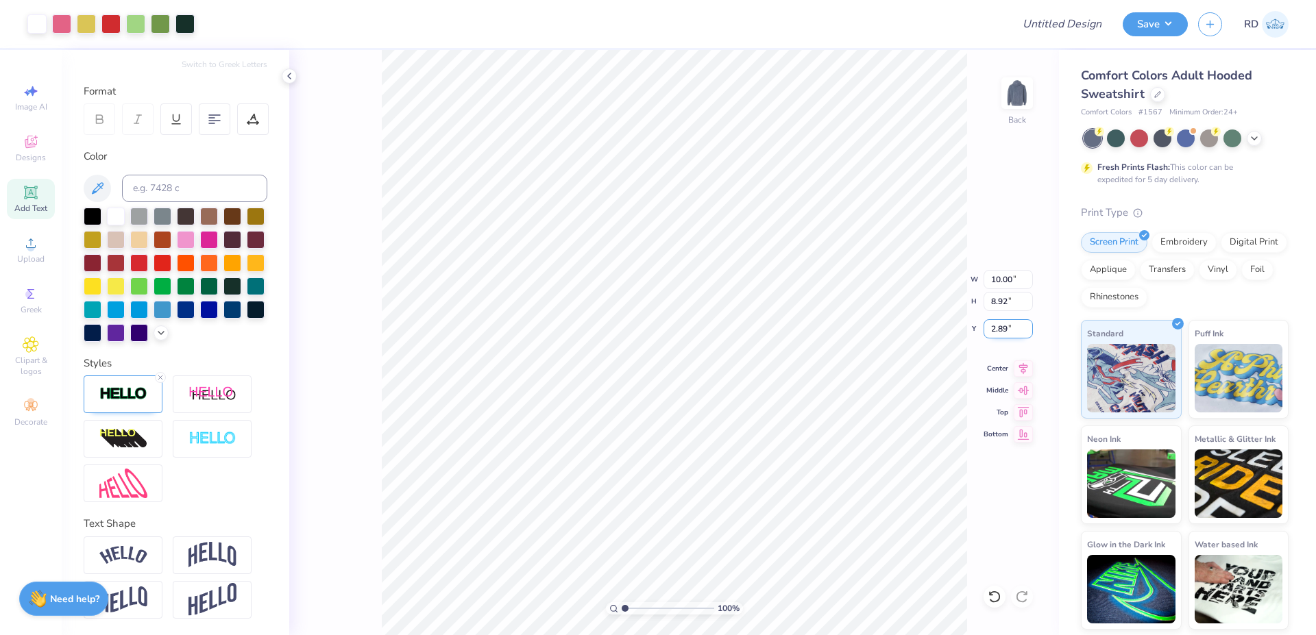
click at [739, 332] on input "2.89" at bounding box center [1007, 328] width 49 height 19
click at [739, 331] on input "2.89" at bounding box center [1007, 328] width 49 height 19
type input "2.00"
click at [739, 21] on input "Design Title" at bounding box center [1045, 23] width 134 height 27
paste input "FPS240028"
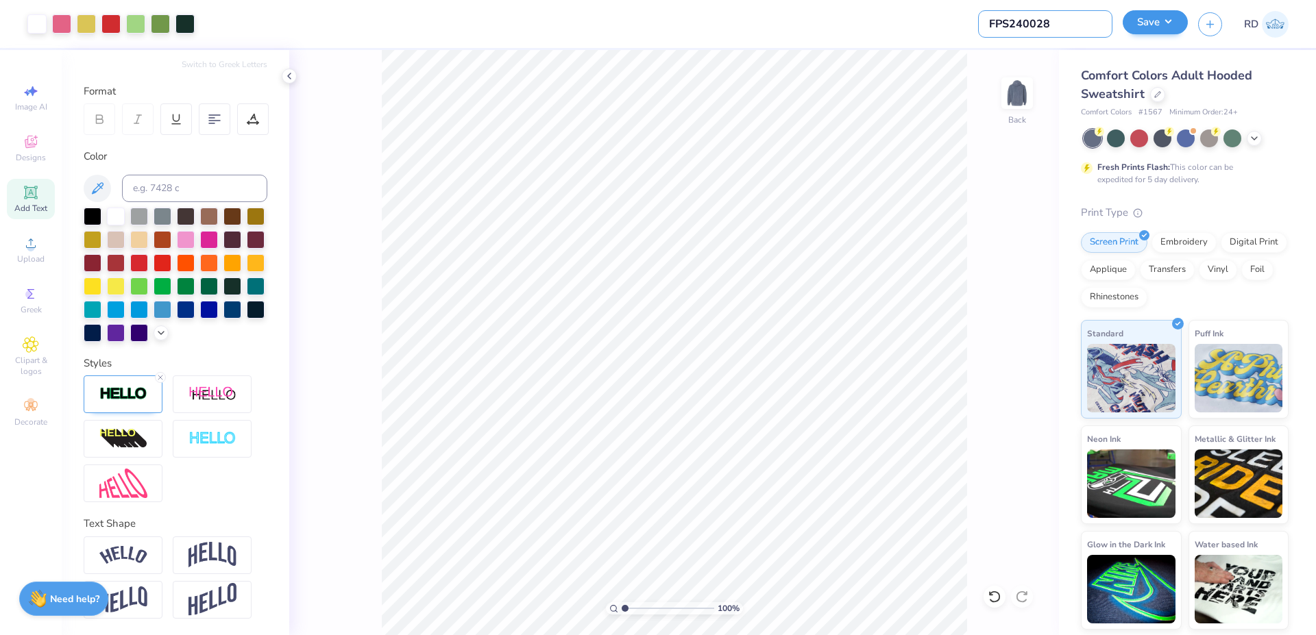
type input "FPS240028"
click at [739, 25] on button "Save" at bounding box center [1154, 22] width 65 height 24
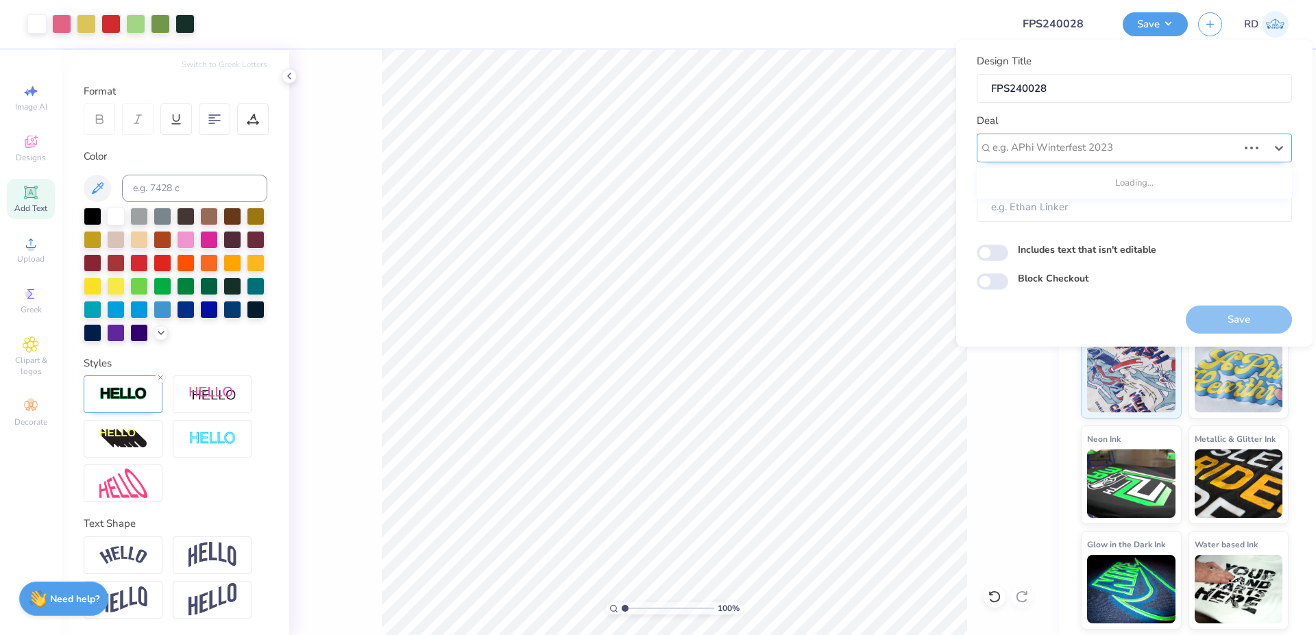
click at [739, 140] on div at bounding box center [1114, 147] width 245 height 18
click at [739, 174] on div "Design Tool Gallery" at bounding box center [1134, 184] width 304 height 23
type input "gallery"
type input "Design Tool Gallery User"
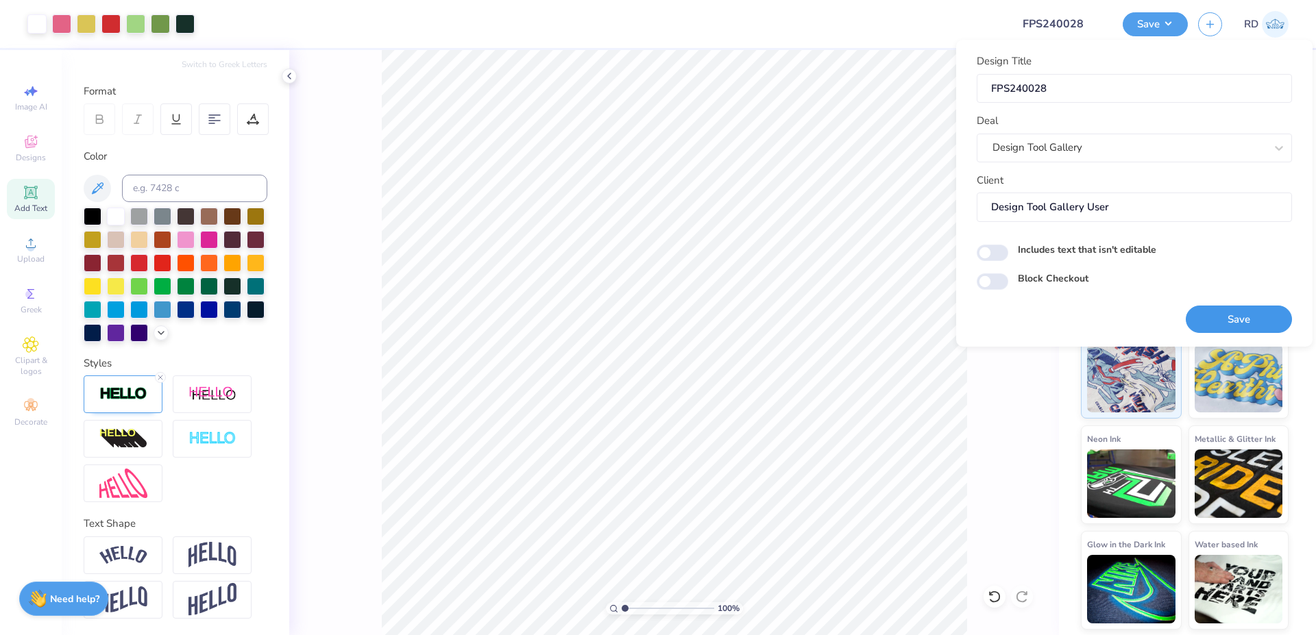
click at [739, 314] on button "Save" at bounding box center [1238, 320] width 106 height 28
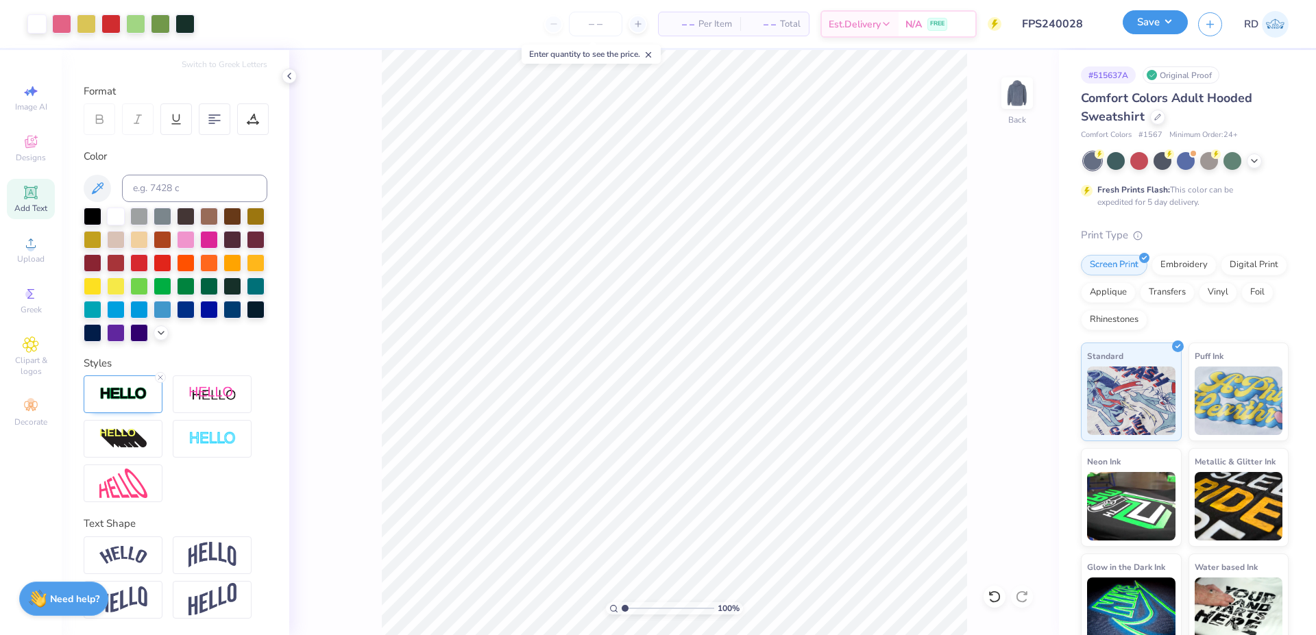
click at [739, 27] on button "Save" at bounding box center [1154, 22] width 65 height 24
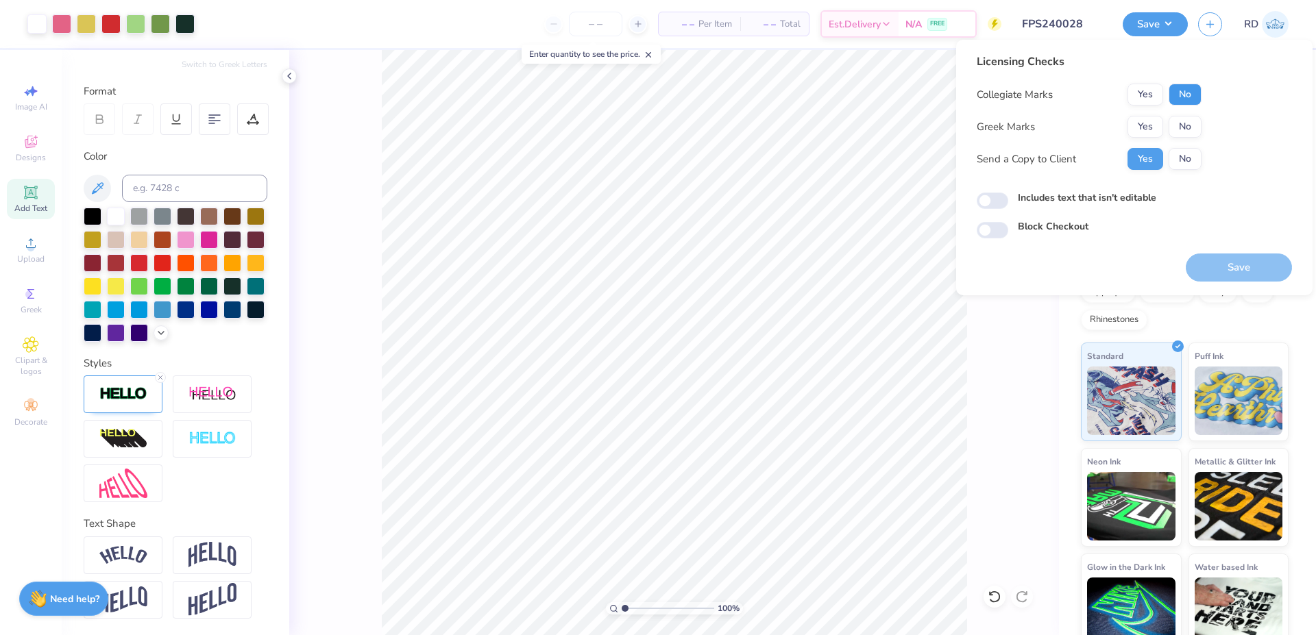
click at [739, 88] on button "No" at bounding box center [1184, 95] width 33 height 22
click at [739, 129] on button "Yes" at bounding box center [1145, 127] width 36 height 22
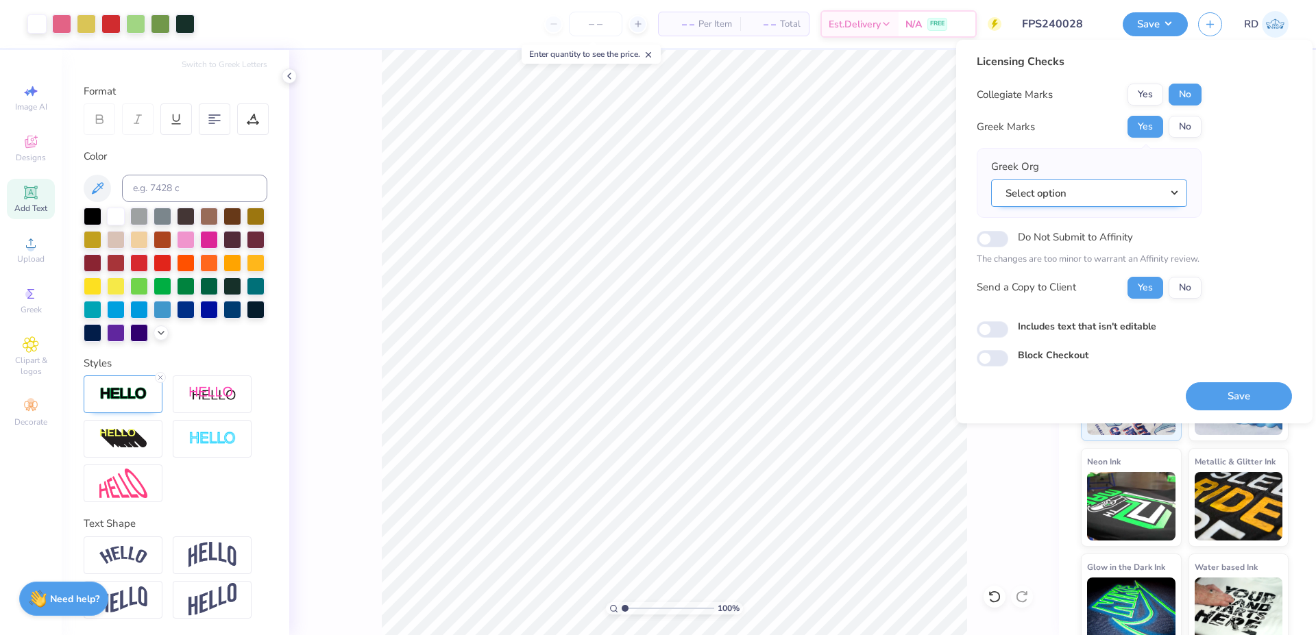
click at [739, 199] on button "Select option" at bounding box center [1089, 194] width 196 height 28
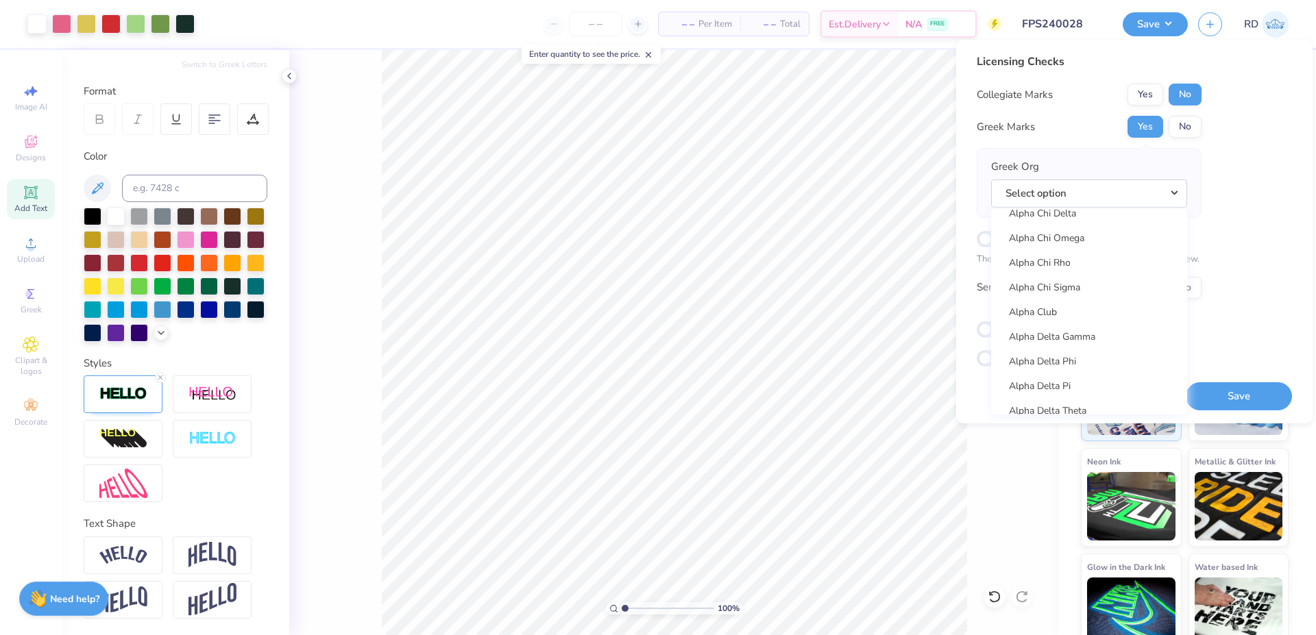
scroll to position [10755, 0]
click at [739, 299] on link "Zeta Tau Alpha" at bounding box center [1088, 299] width 185 height 23
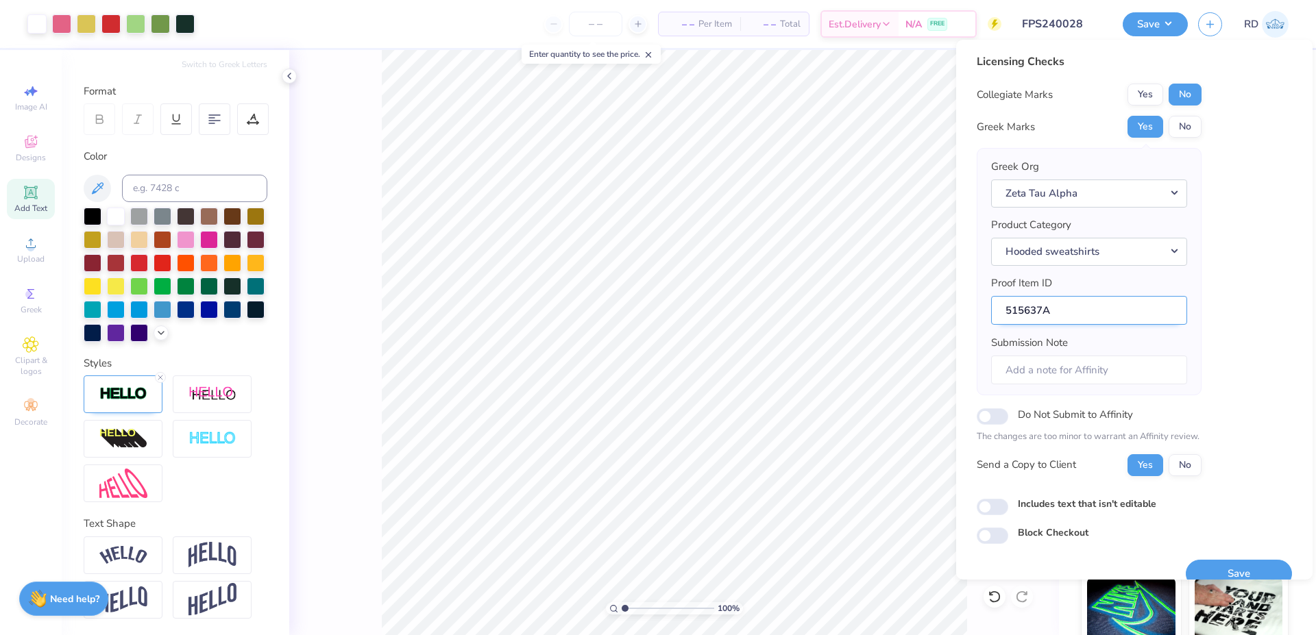
drag, startPoint x: 1044, startPoint y: 312, endPoint x: 946, endPoint y: 308, distance: 98.1
click at [739, 308] on input "515637A" at bounding box center [1089, 310] width 196 height 29
drag, startPoint x: 1244, startPoint y: 565, endPoint x: 529, endPoint y: 0, distance: 911.3
click at [739, 565] on button "Save" at bounding box center [1238, 574] width 106 height 28
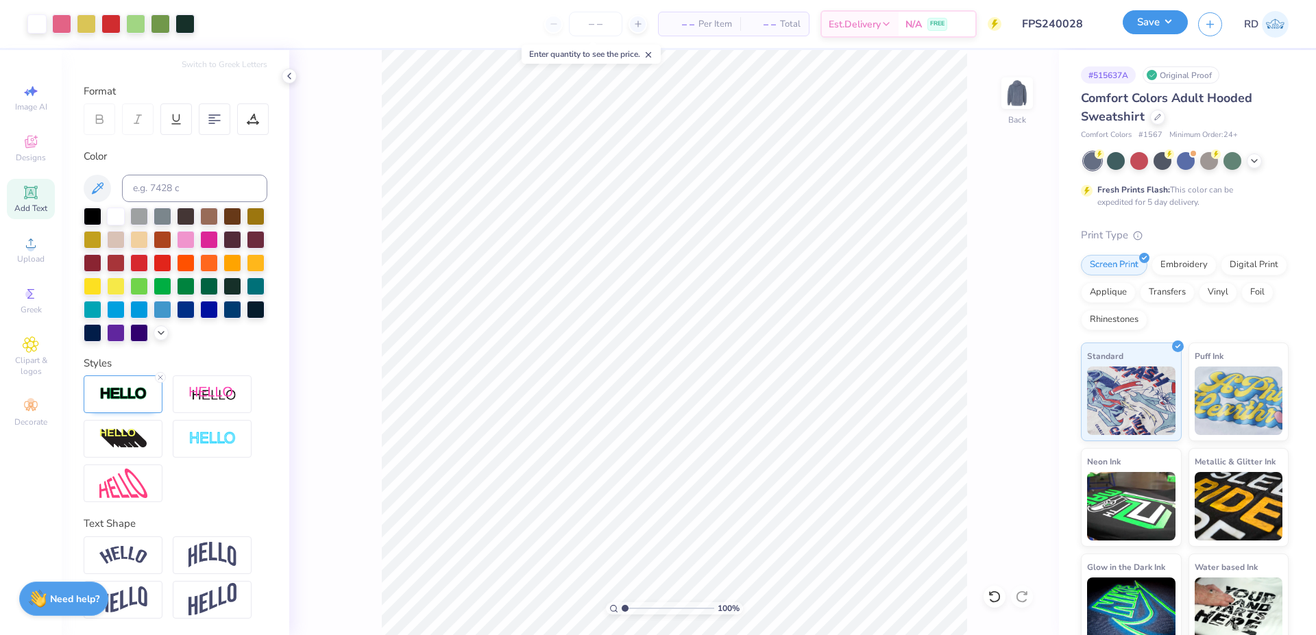
click at [739, 32] on button "Save" at bounding box center [1154, 22] width 65 height 24
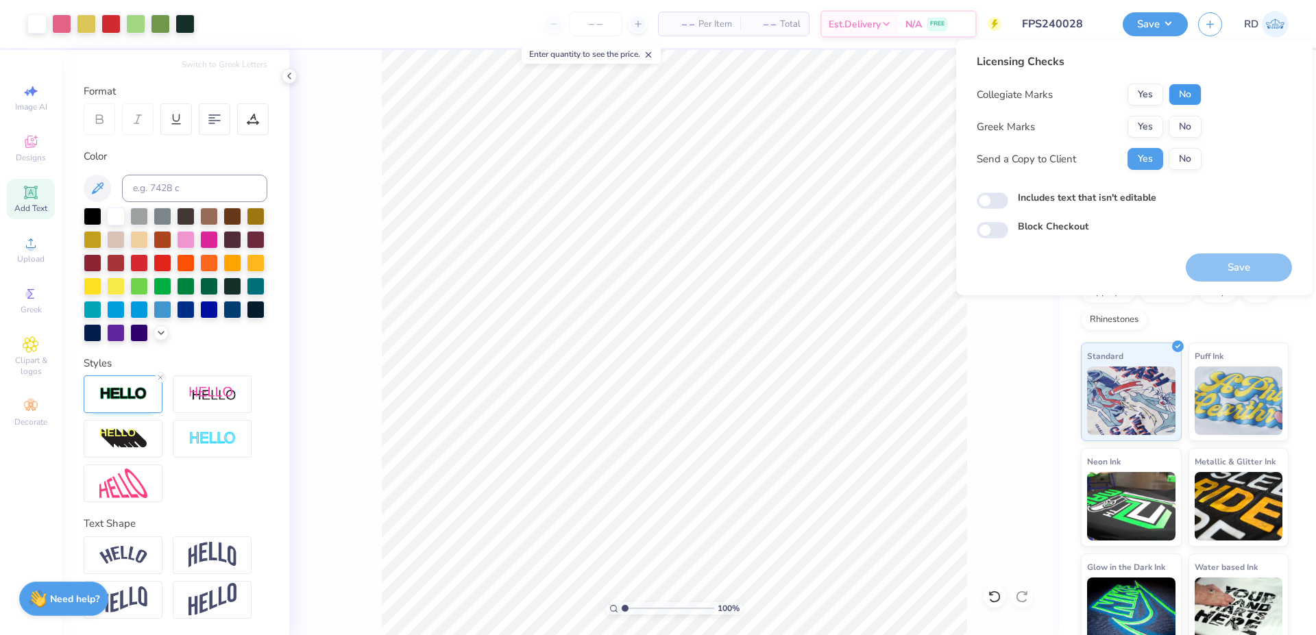
click at [739, 89] on button "No" at bounding box center [1184, 95] width 33 height 22
click at [739, 128] on button "Yes" at bounding box center [1145, 127] width 36 height 22
